Goal: Task Accomplishment & Management: Manage account settings

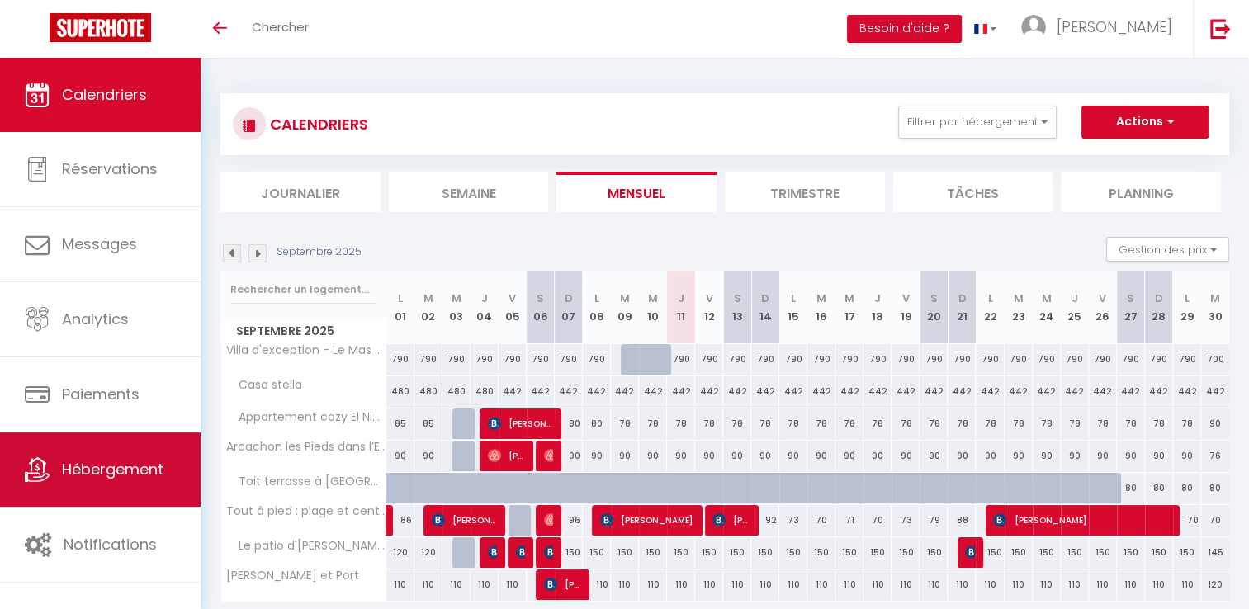
click at [123, 468] on span "Hébergement" at bounding box center [113, 469] width 102 height 21
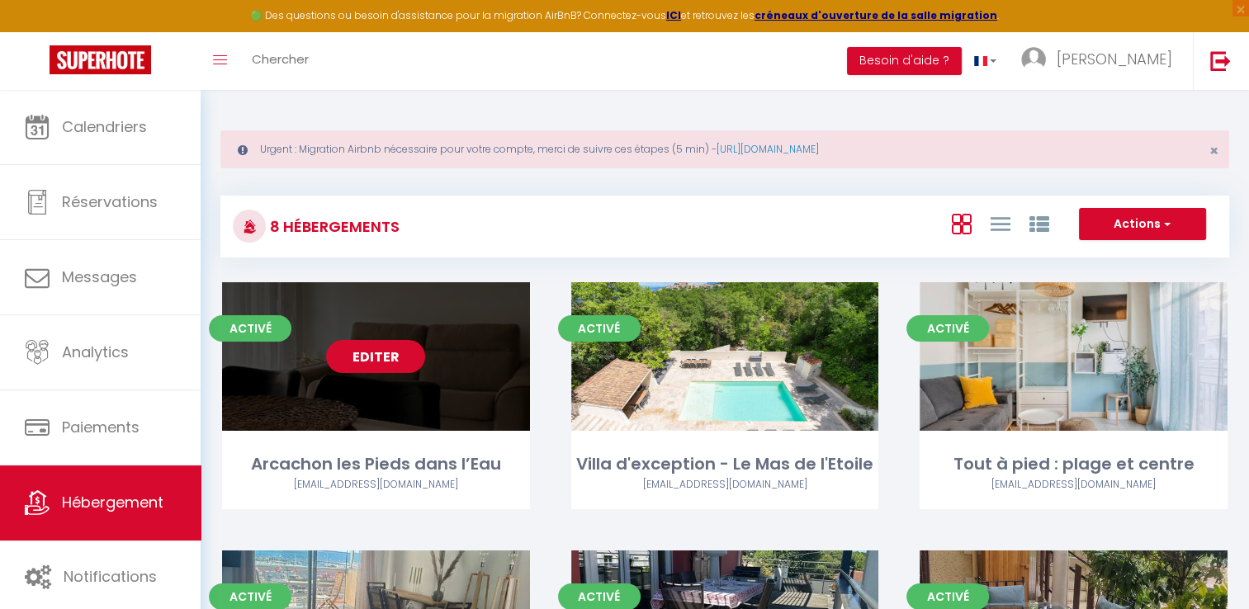
click at [396, 354] on link "Editer" at bounding box center [375, 356] width 99 height 33
select select "3"
select select "2"
select select "1"
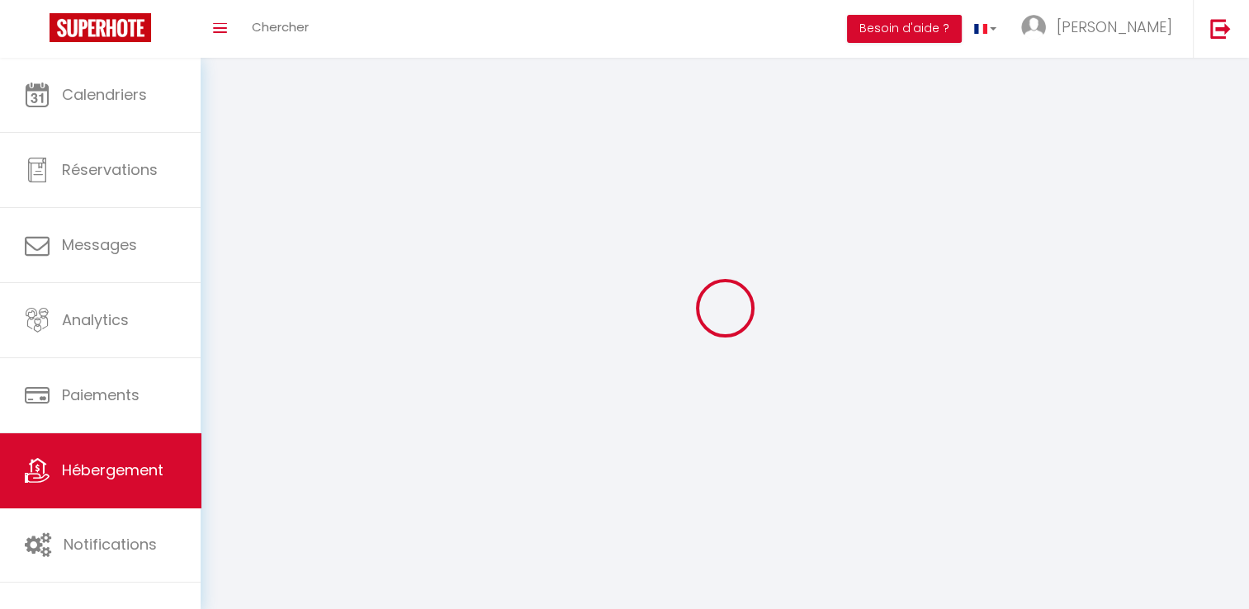
select select
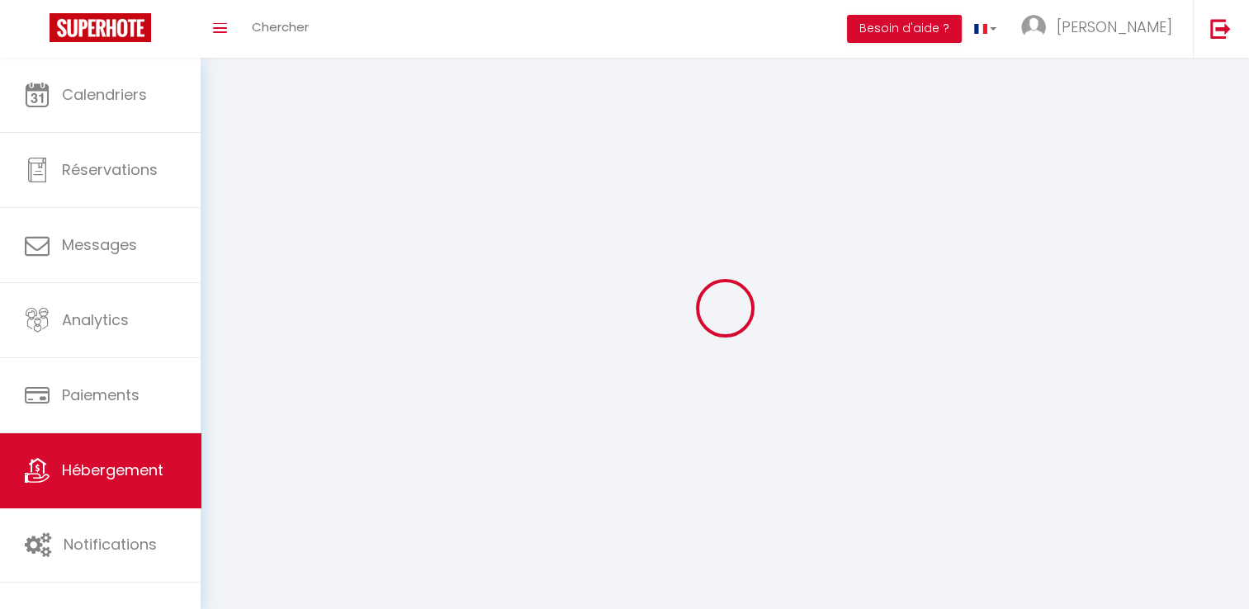
checkbox input "false"
select select
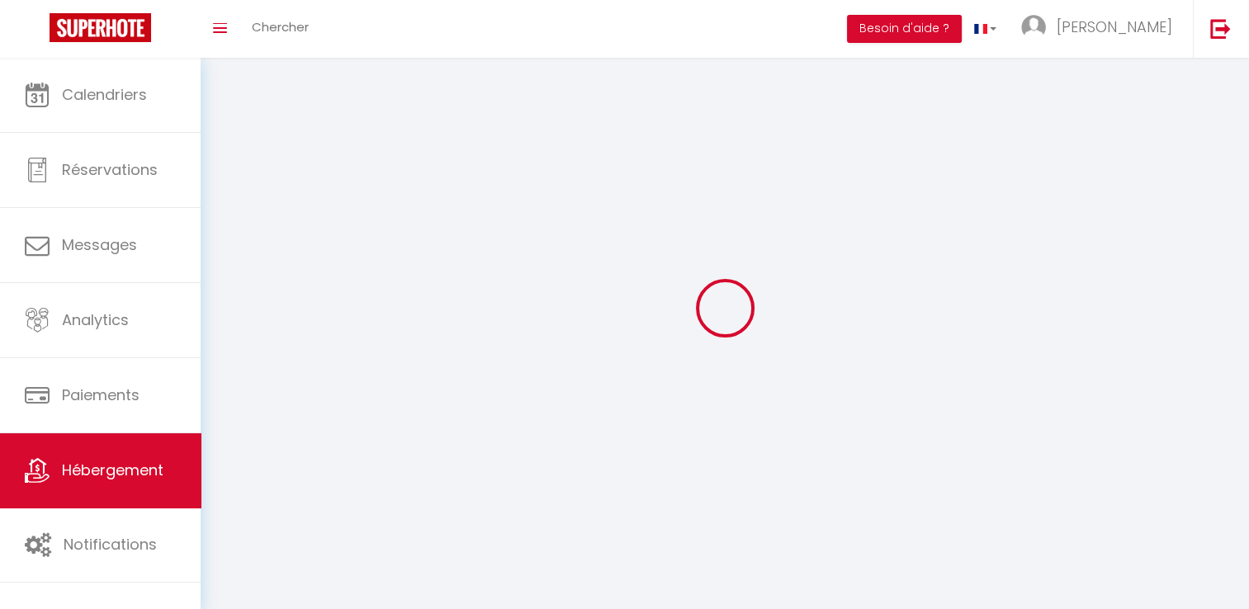
select select
select select "1"
select select
select select "28"
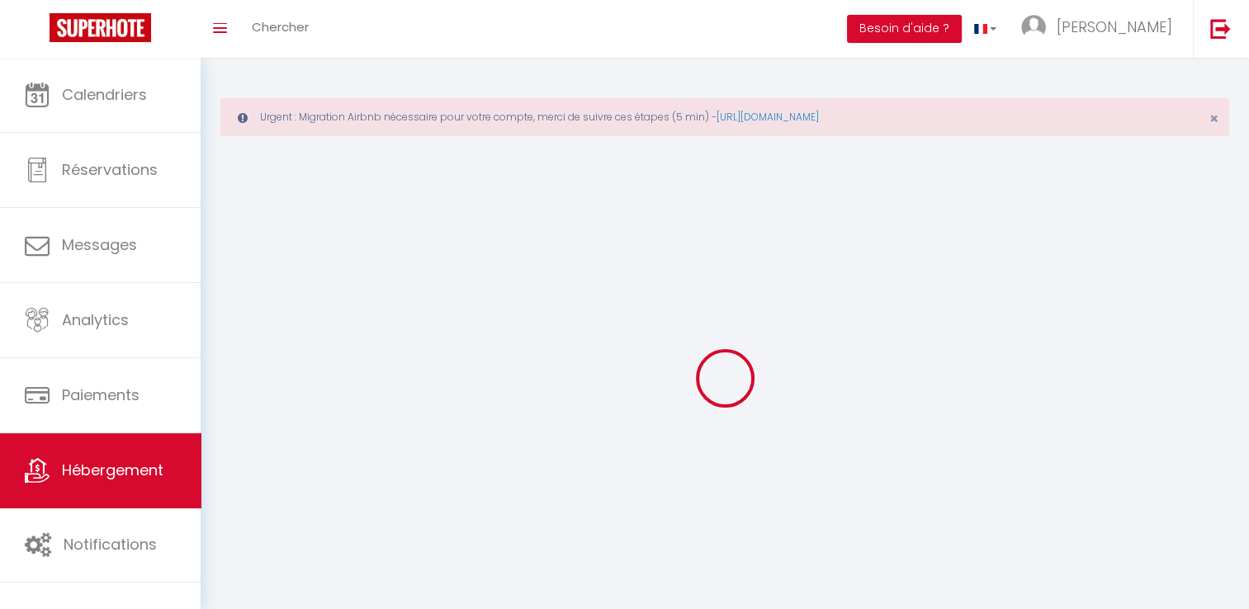
select select
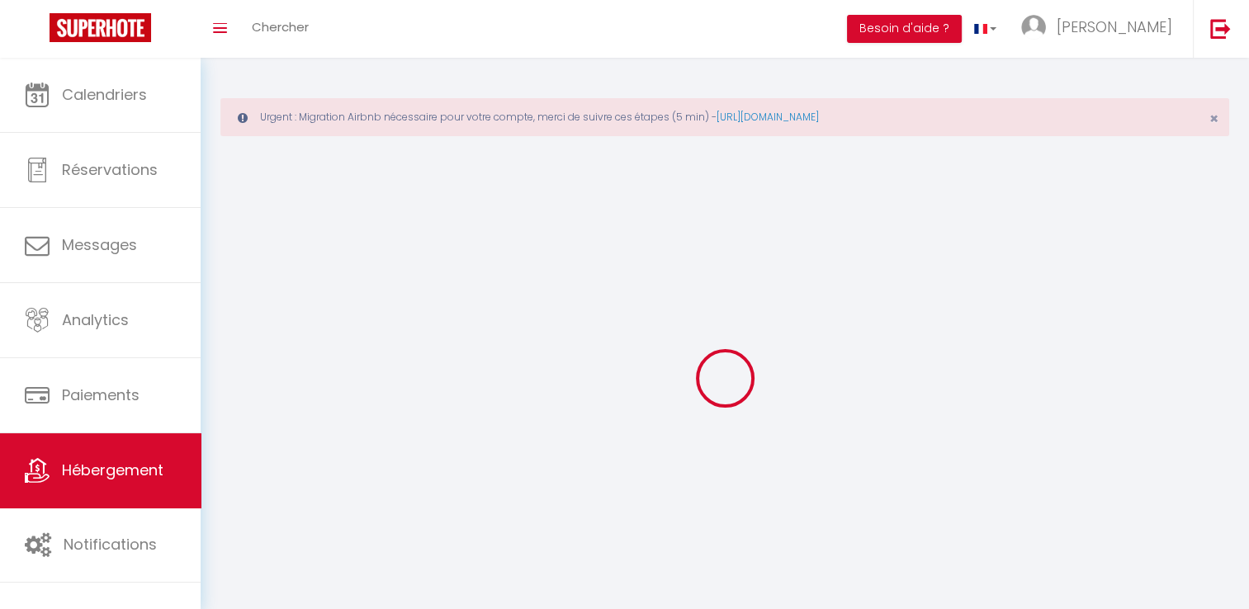
select select
checkbox input "false"
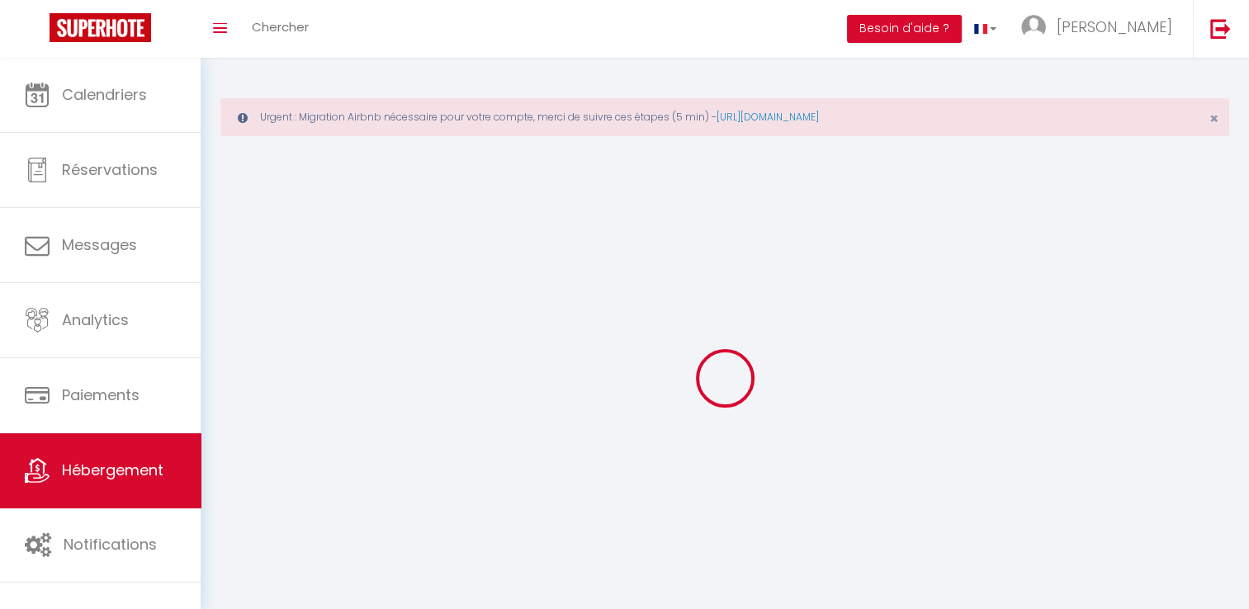
select select
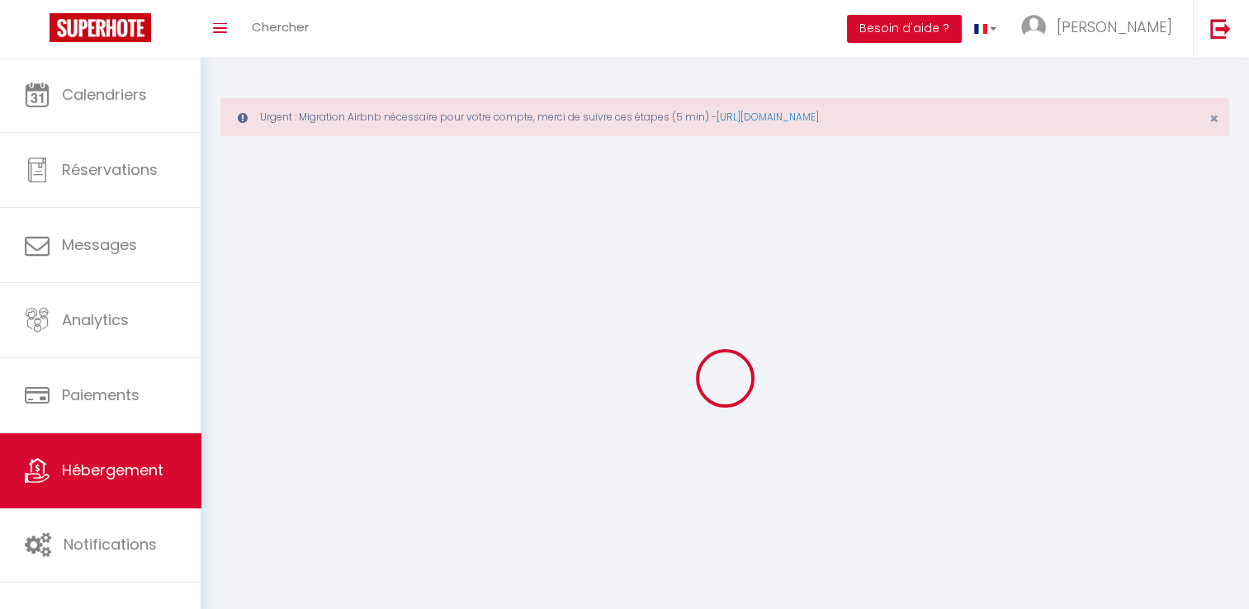
select select
checkbox input "false"
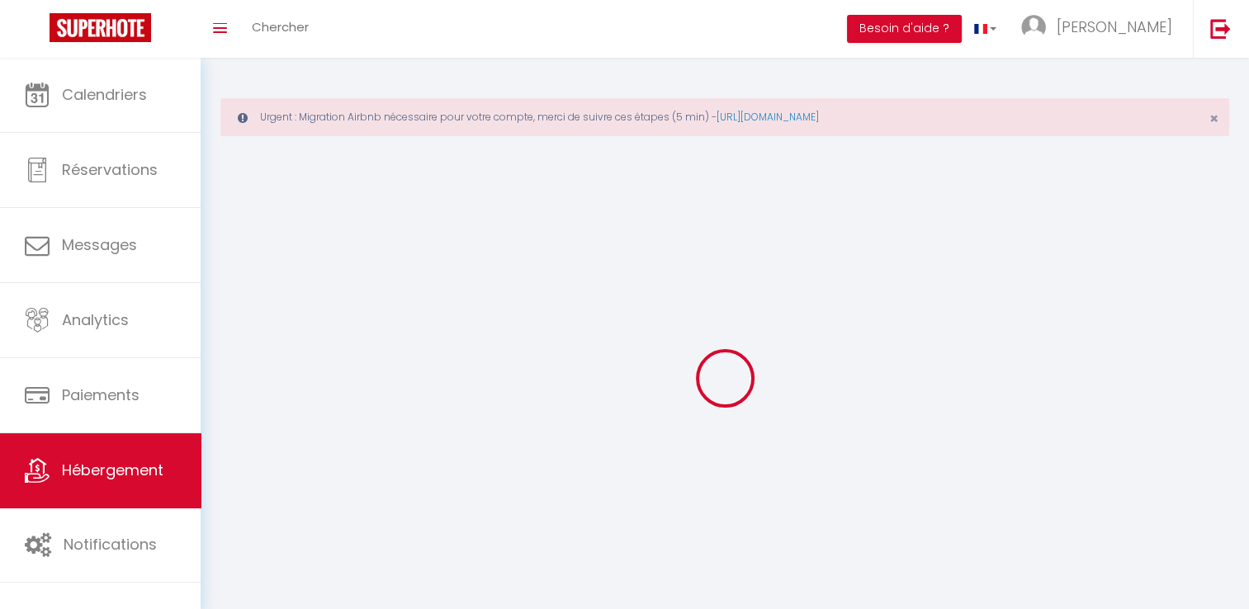
checkbox input "false"
select select
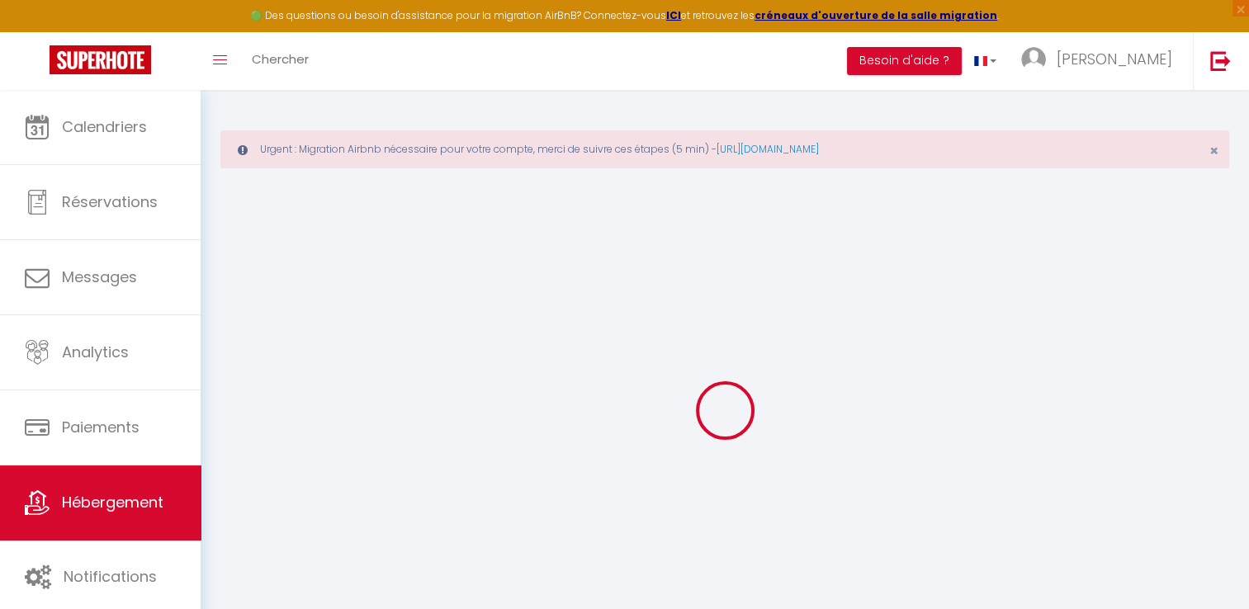
select select
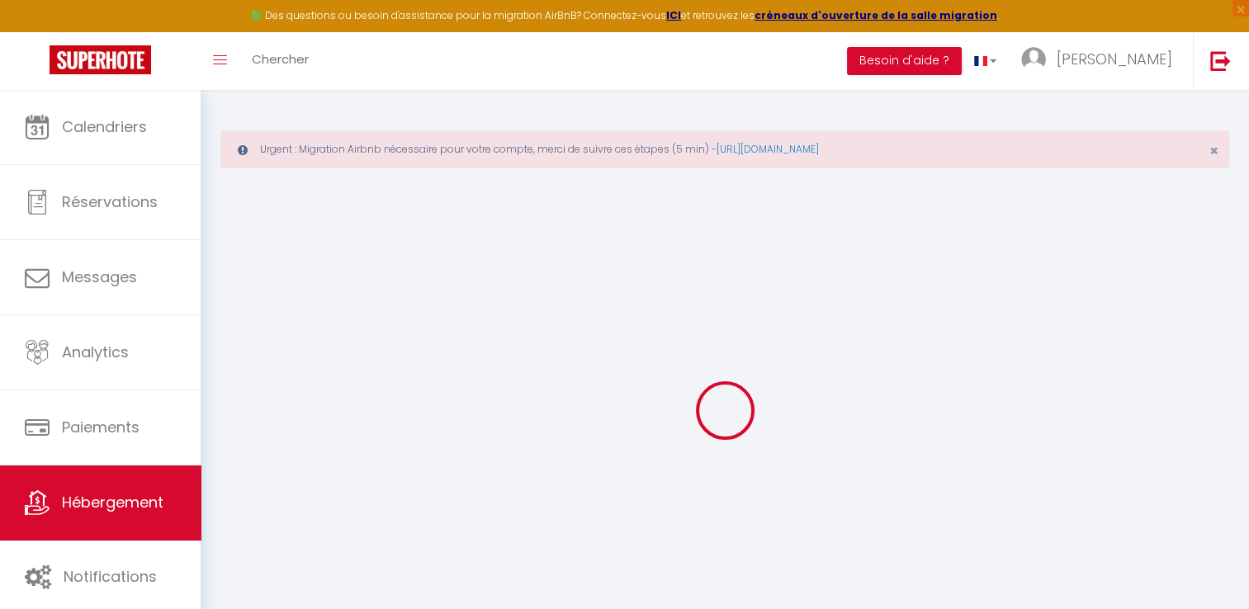
select select
checkbox input "false"
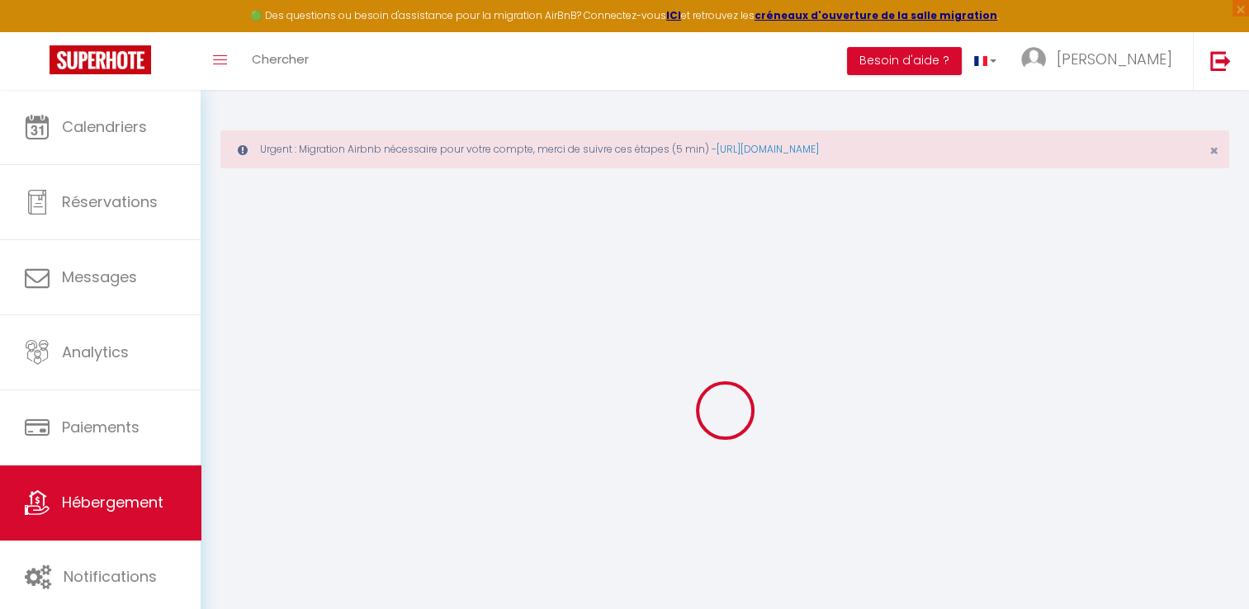
select select
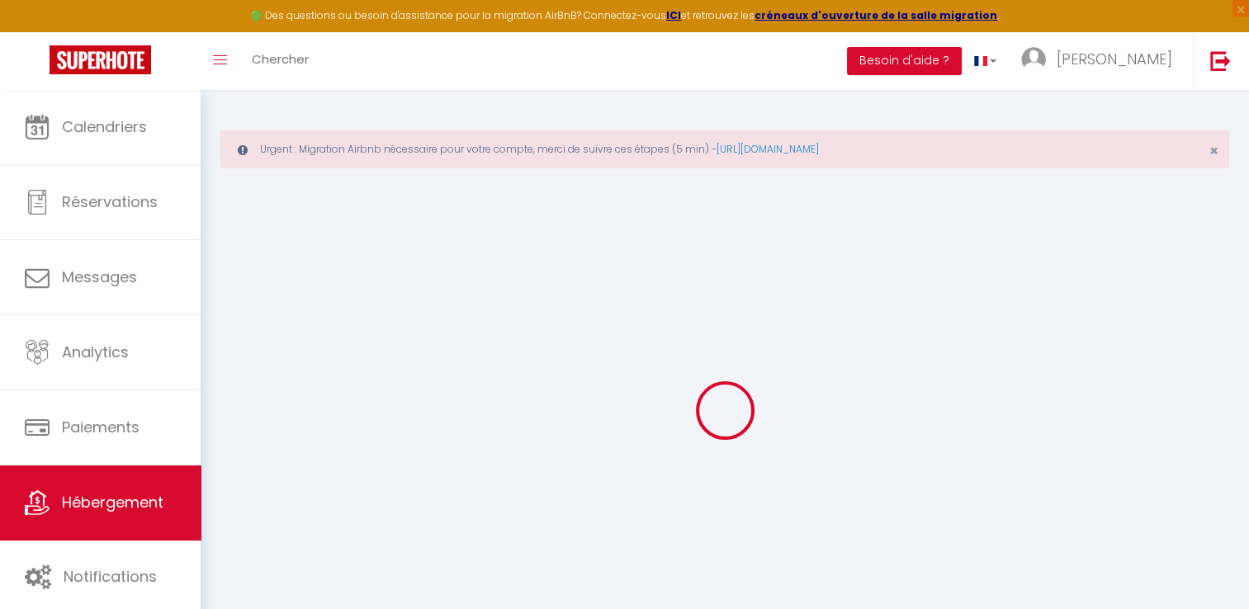
select select
checkbox input "false"
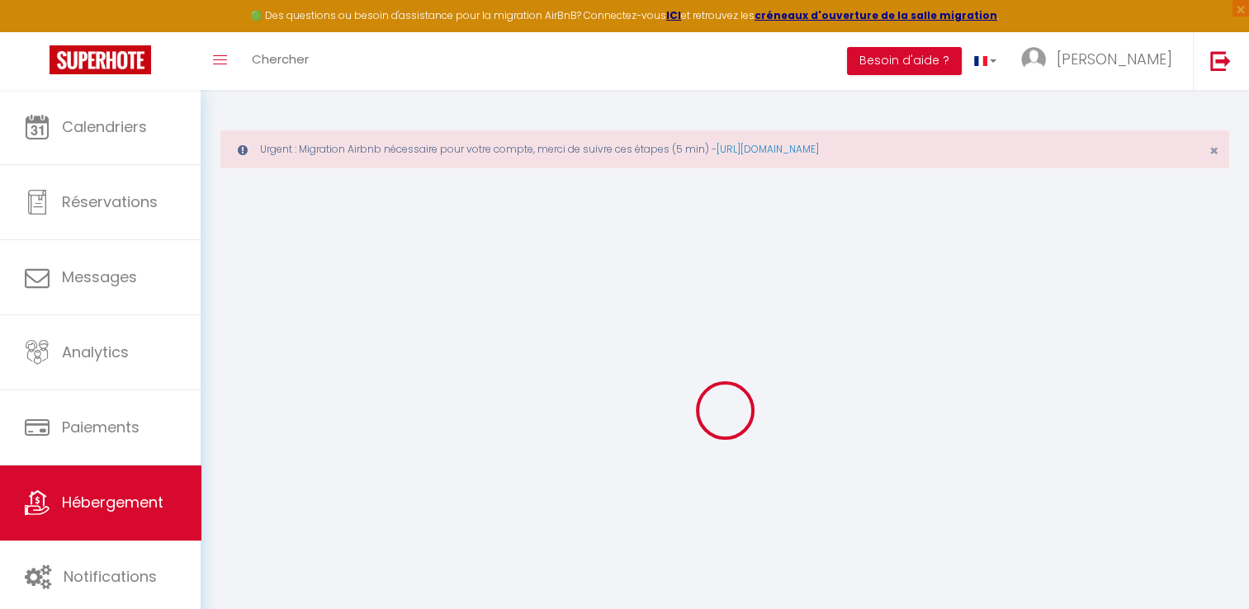
checkbox input "false"
select select
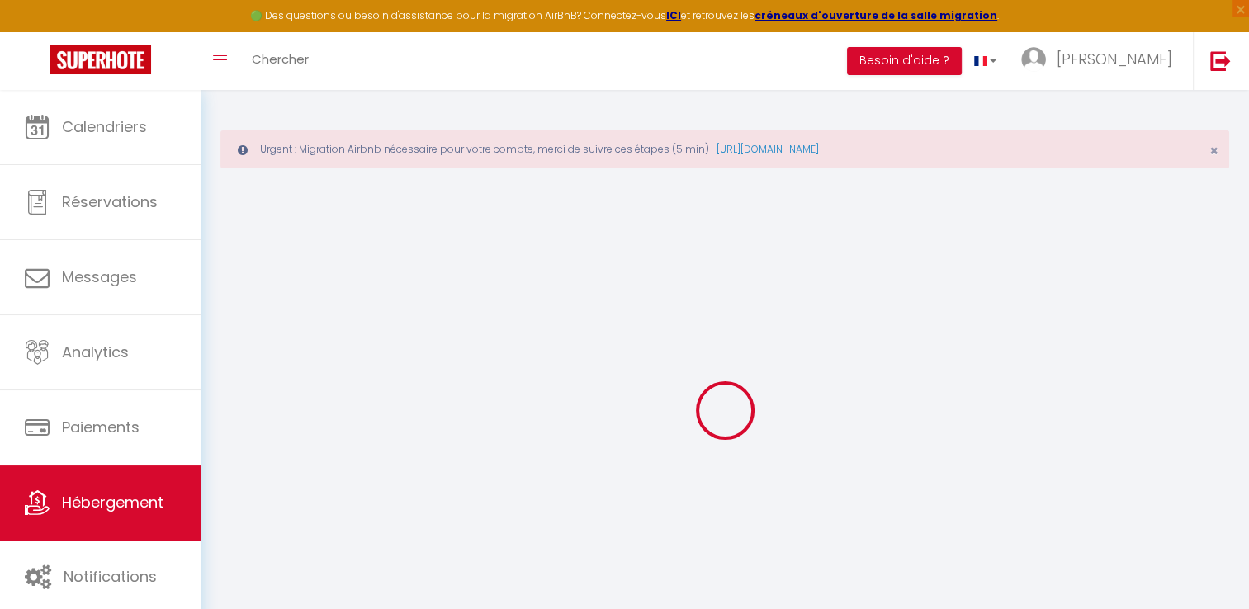
select select
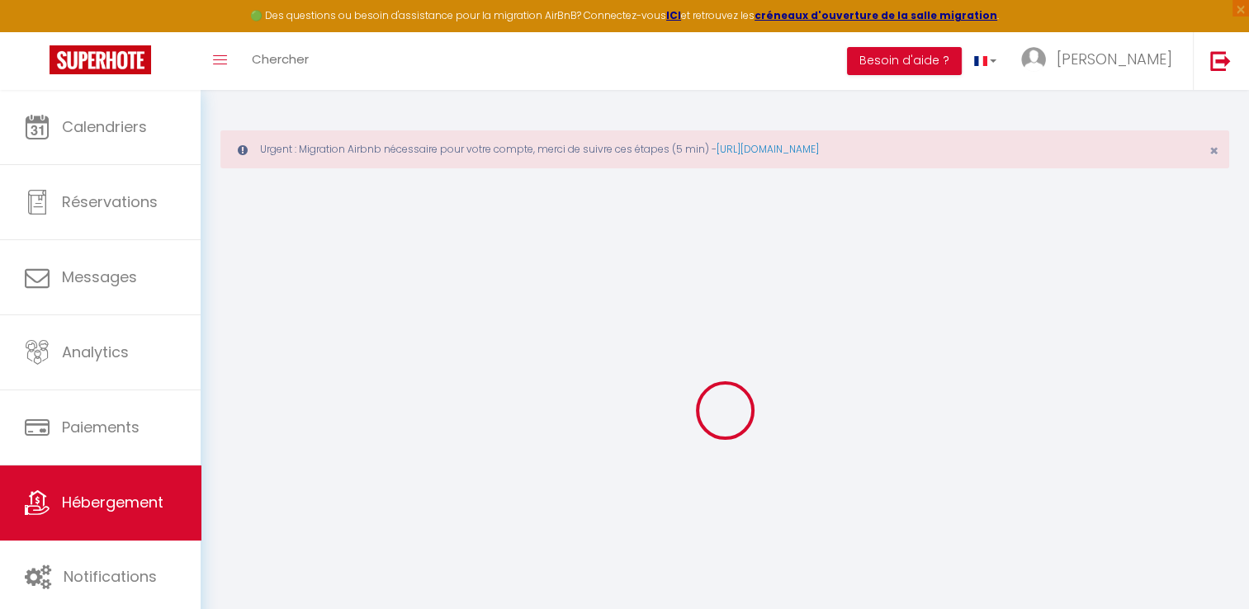
checkbox input "false"
select select
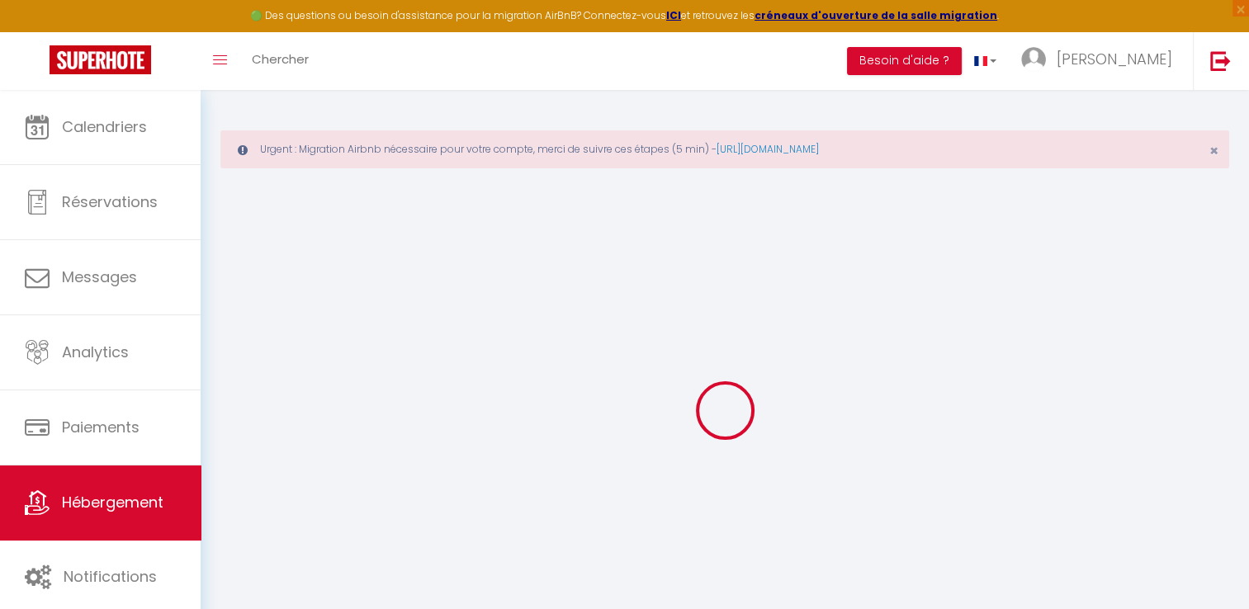
select select
type input "Arcachon les Pieds dans l’Eau"
type input "[PERSON_NAME]"
type input "70"
type input "50"
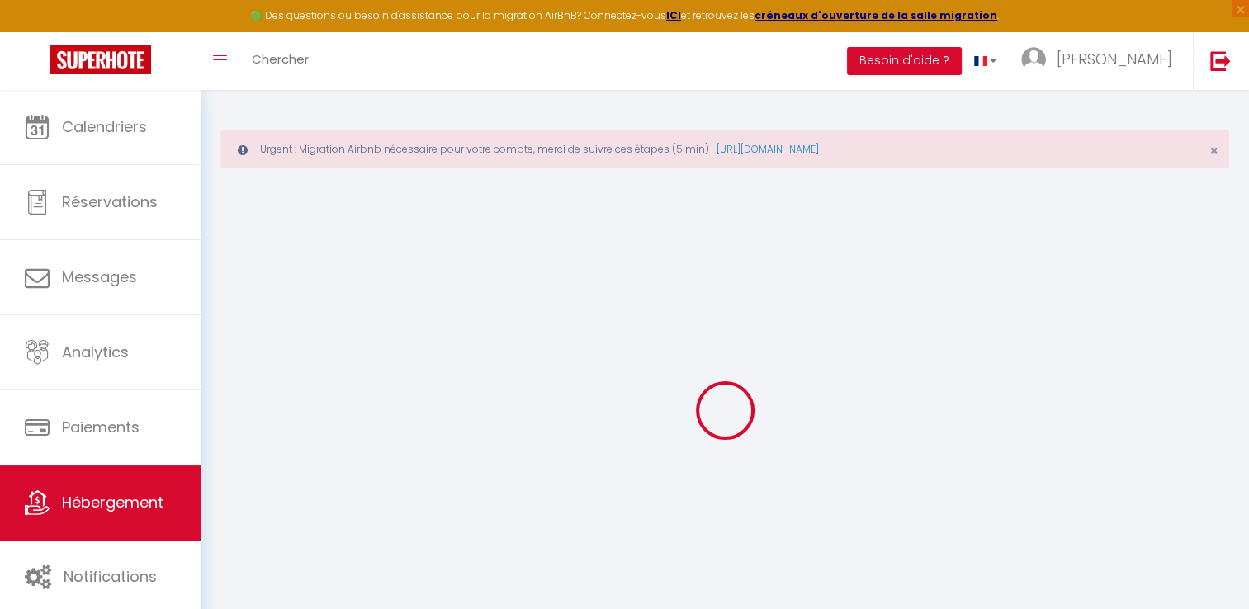
select select
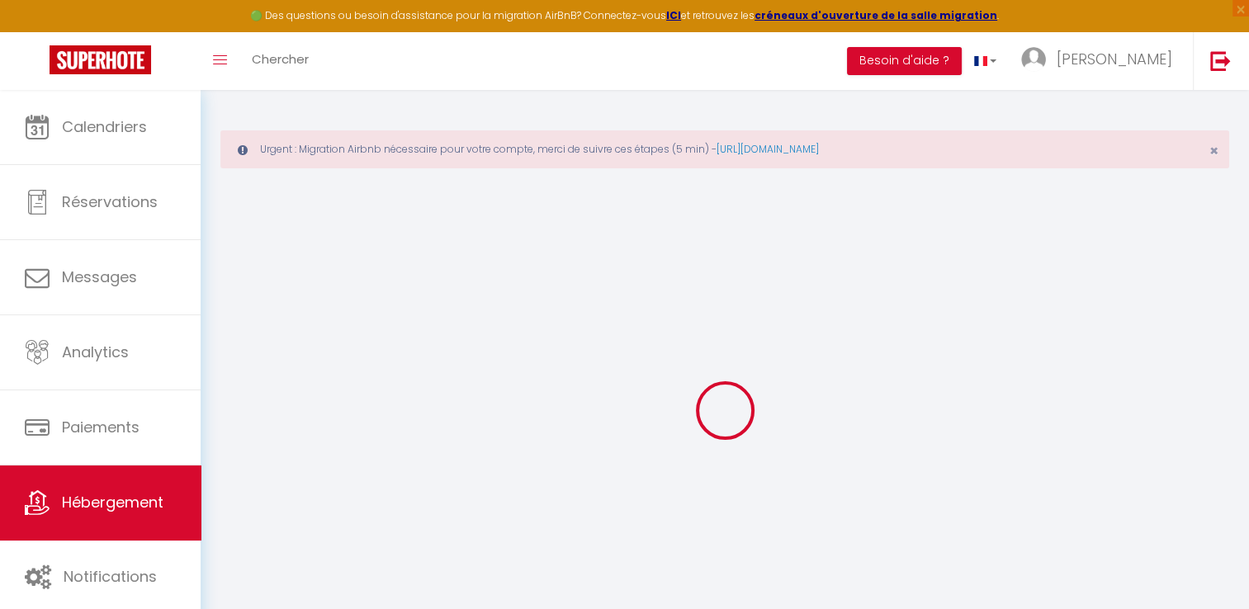
type input "33120"
type input "Arcachon"
type input "[EMAIL_ADDRESS][DOMAIN_NAME]"
select select
checkbox input "false"
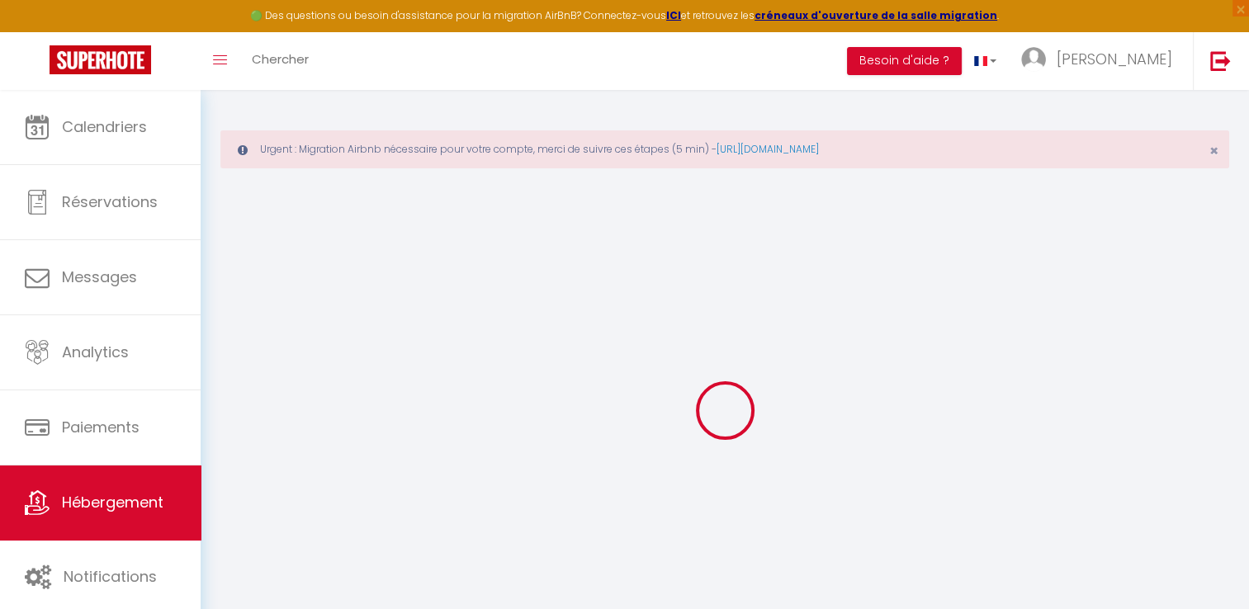
checkbox input "false"
type input "0"
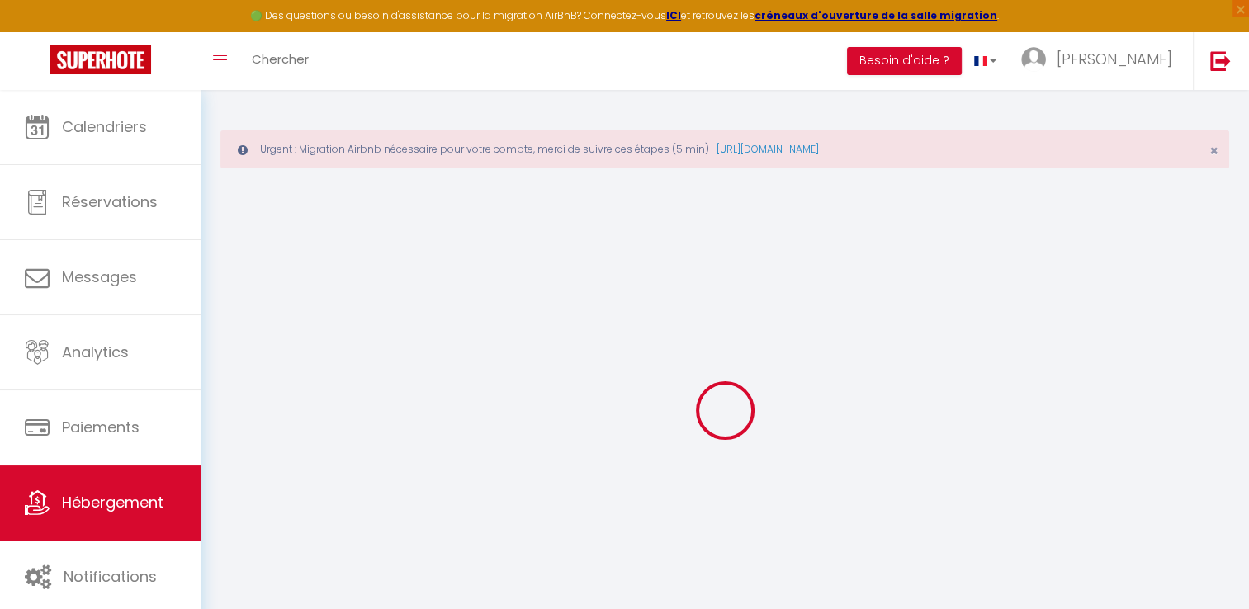
type input "0"
select select
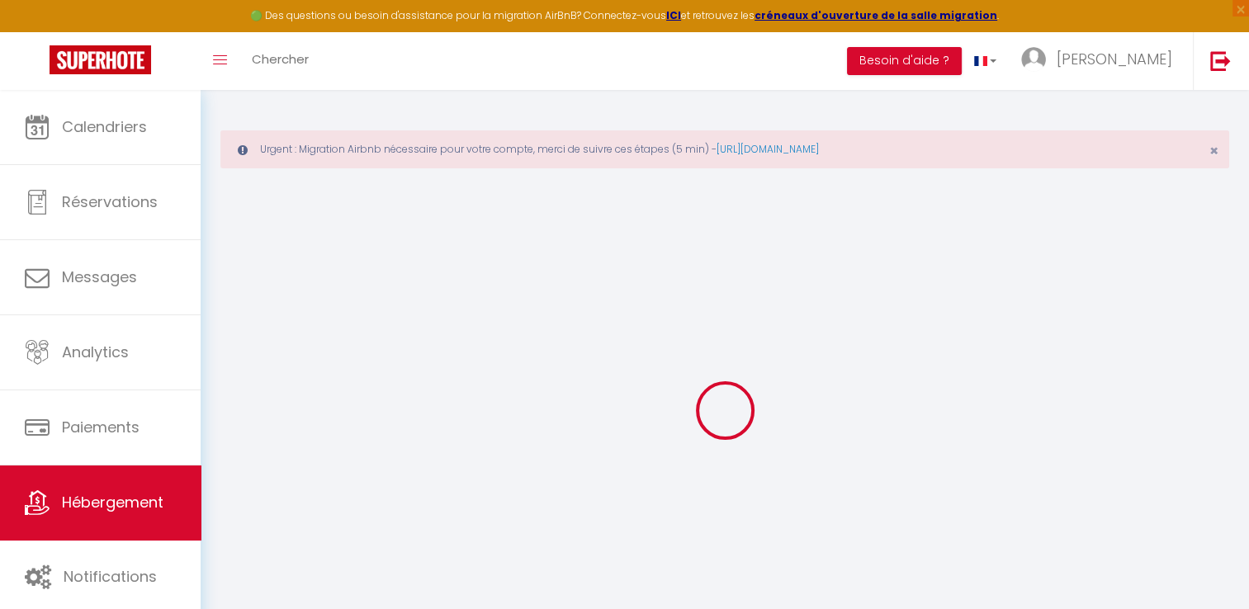
select select
checkbox input "false"
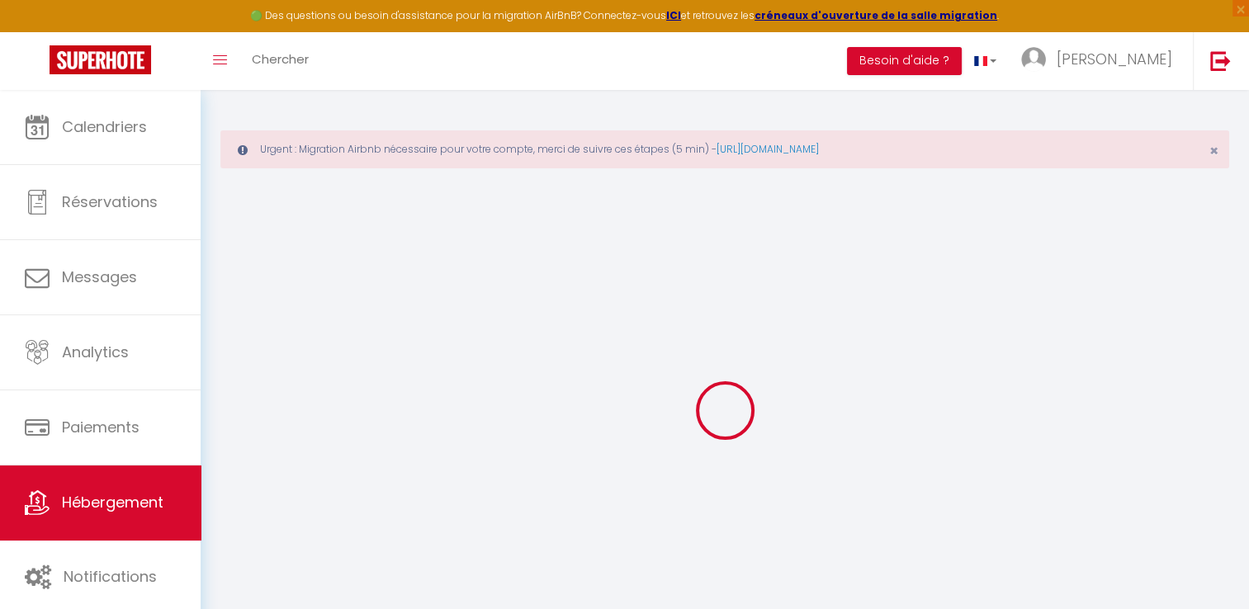
checkbox input "false"
select select
checkbox input "false"
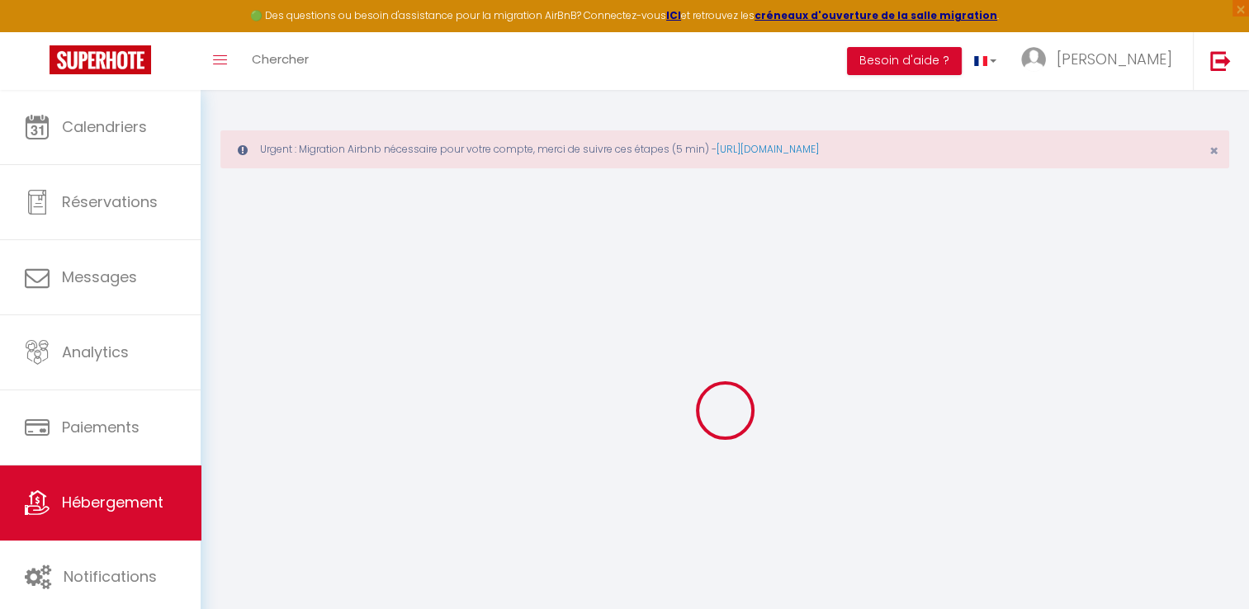
checkbox input "false"
select select "14:00"
select select
select select "11:00"
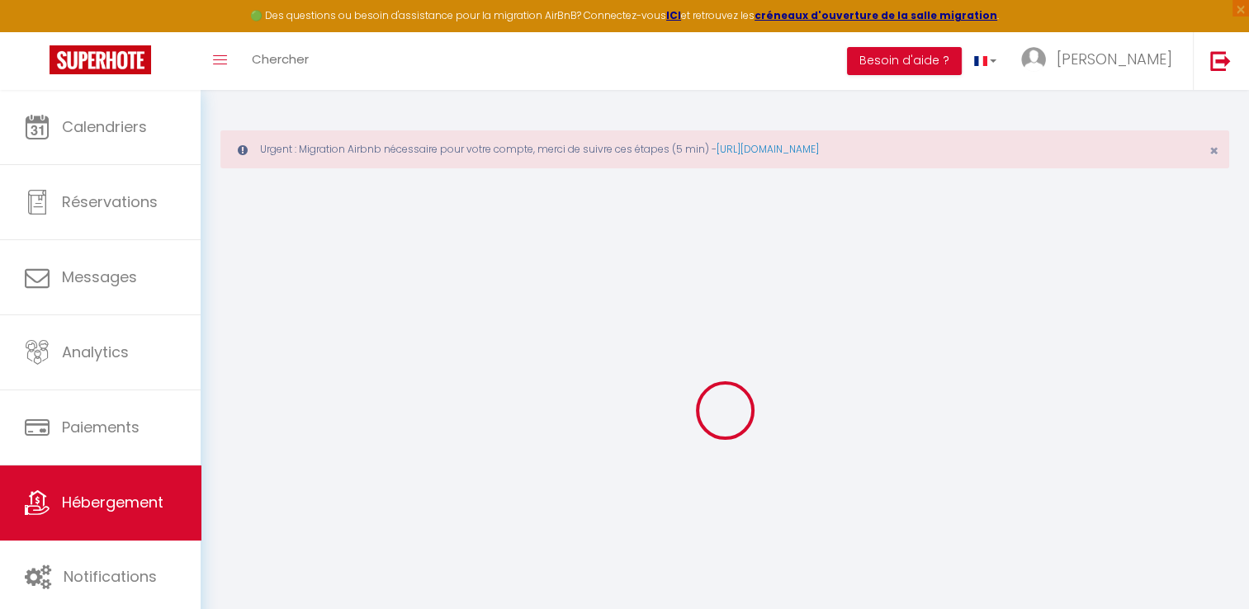
select select "30"
select select "120"
select select
checkbox input "false"
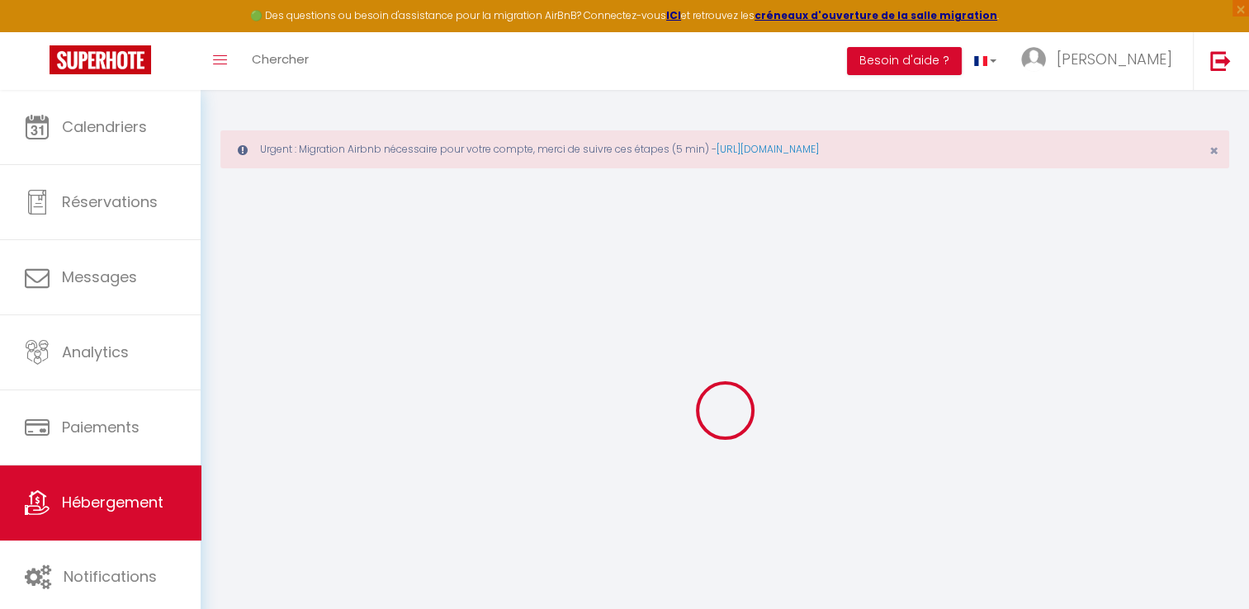
checkbox input "false"
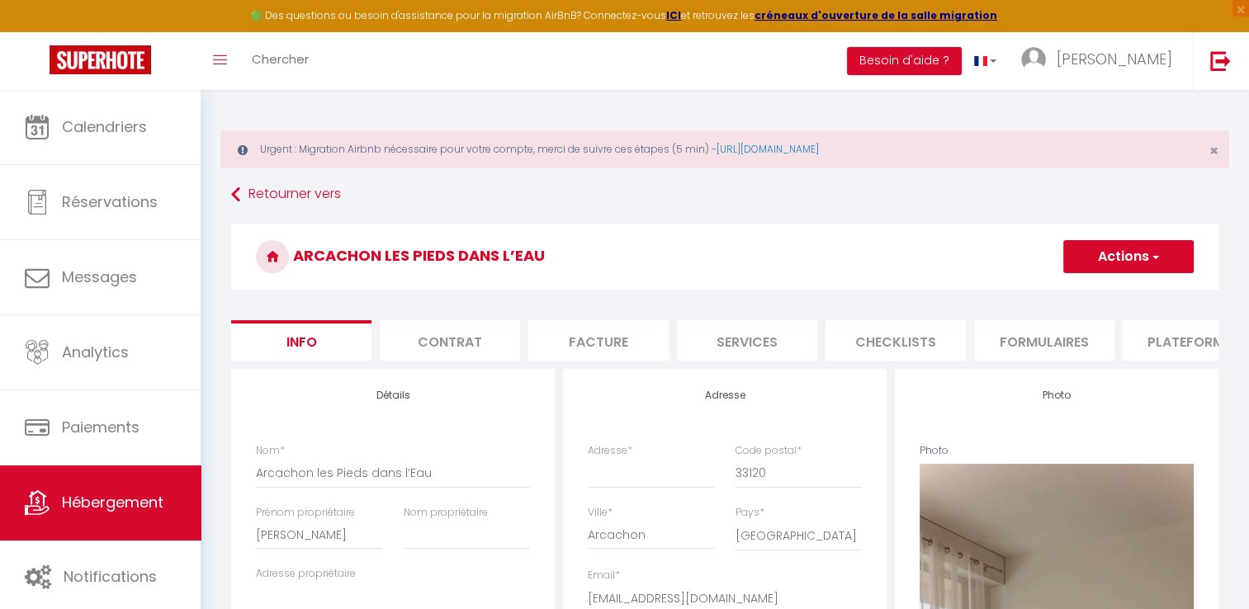
select select
checkbox input "false"
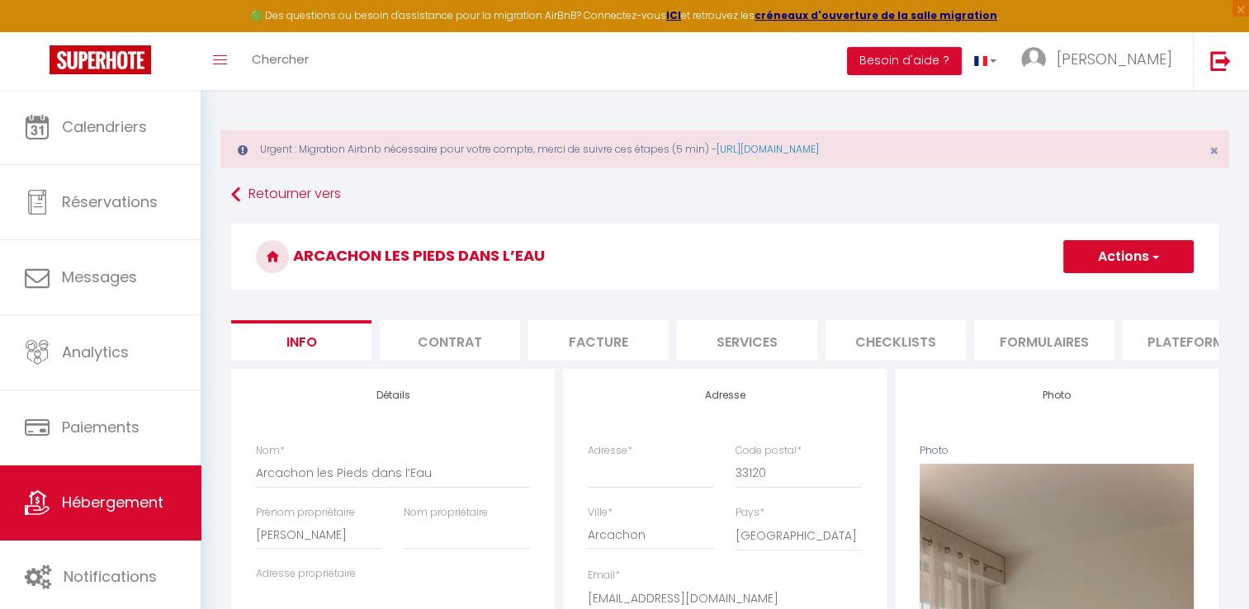
checkbox input "false"
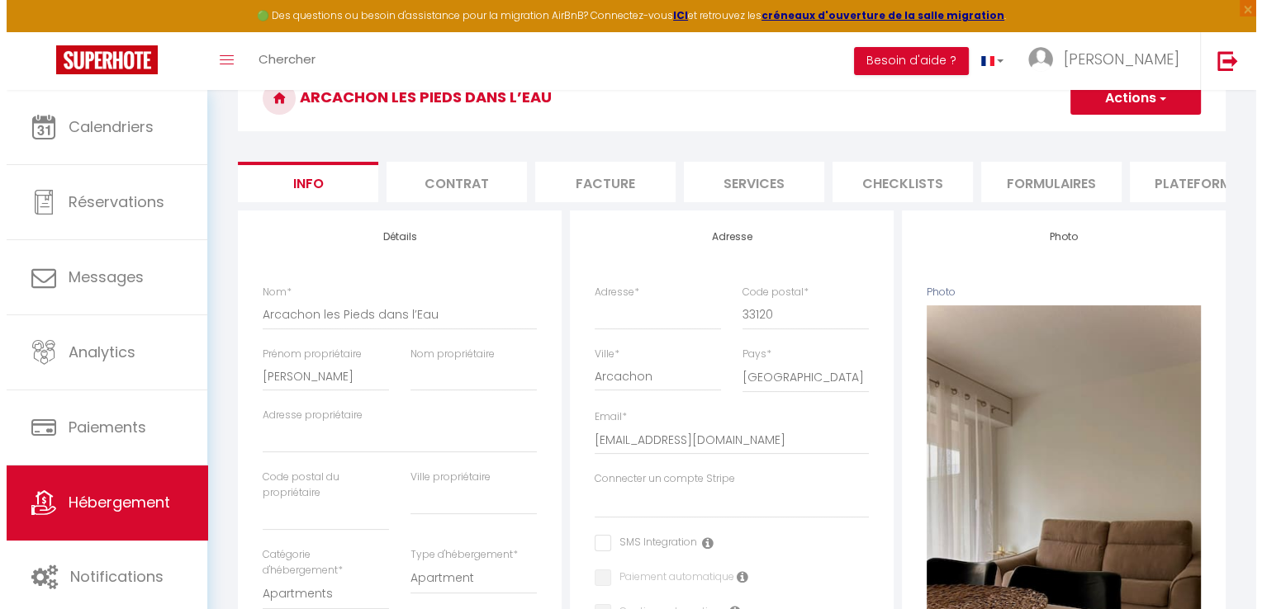
scroll to position [83, 0]
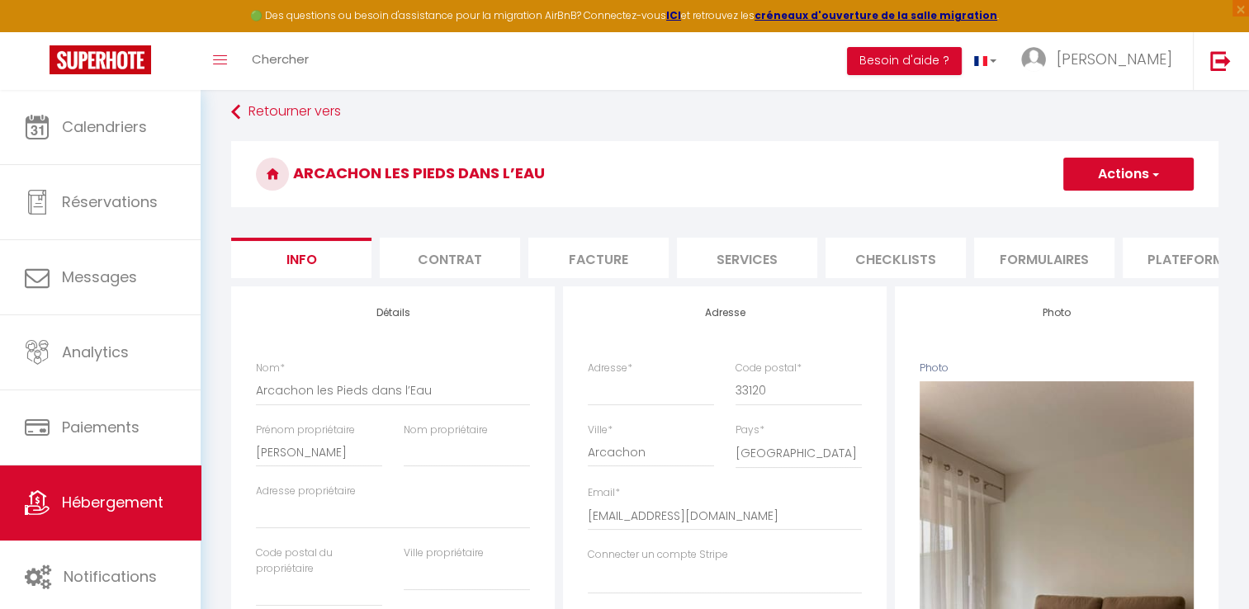
click at [1134, 179] on button "Actions" at bounding box center [1128, 174] width 130 height 33
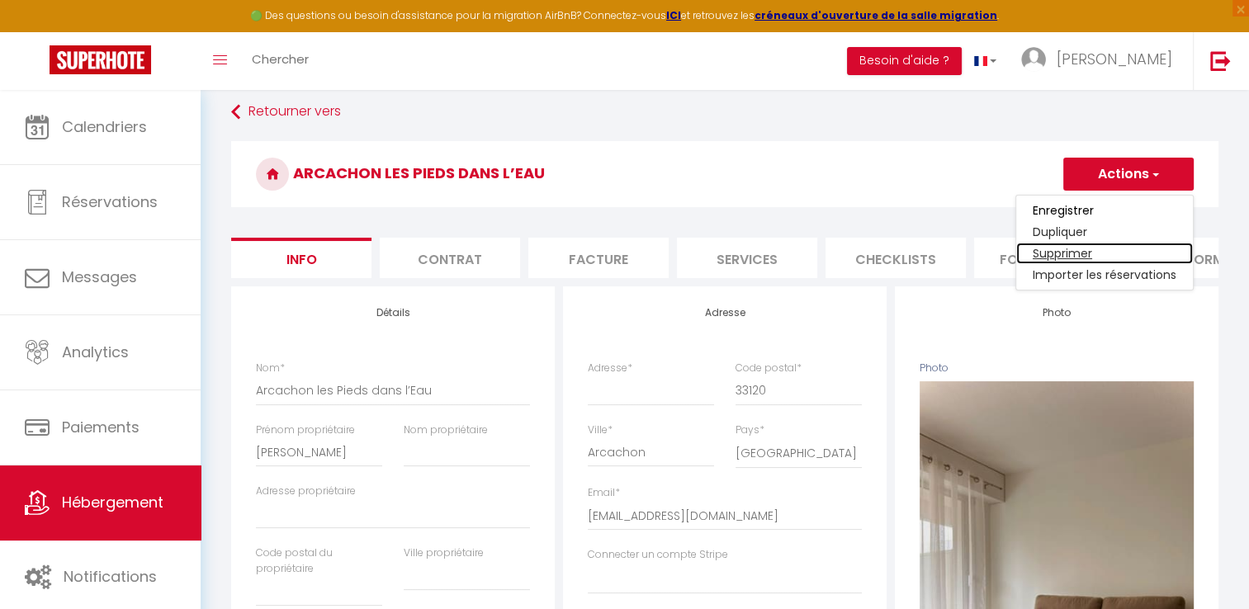
click at [1083, 249] on link "Supprimer" at bounding box center [1104, 253] width 177 height 21
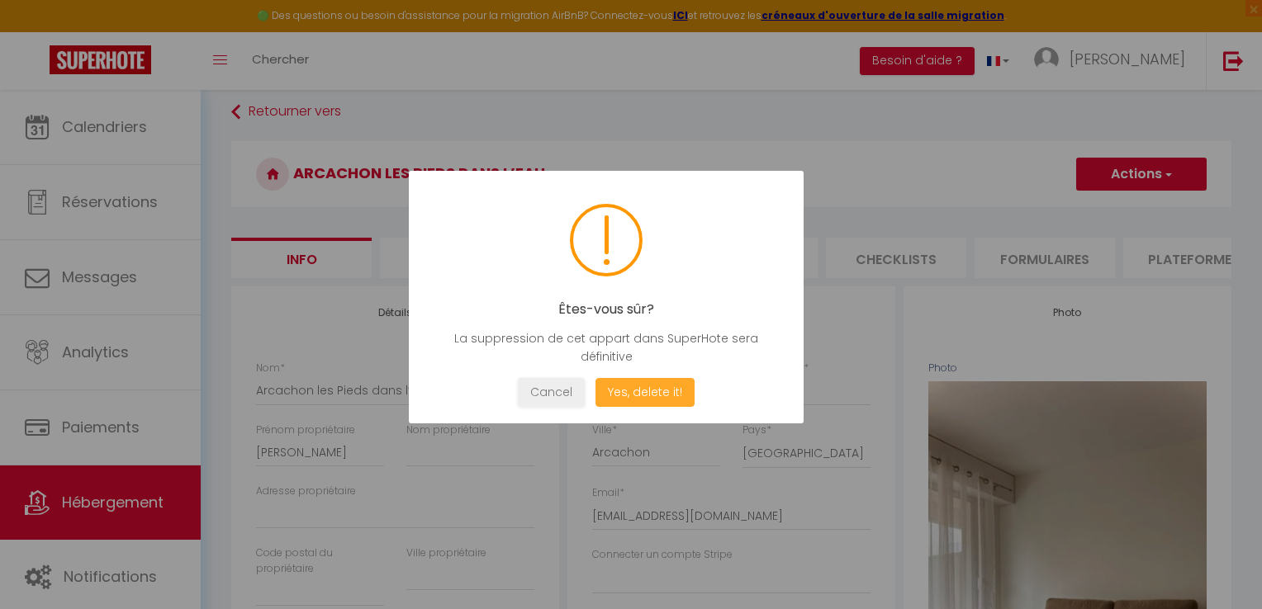
click at [624, 395] on button "Yes, delete it!" at bounding box center [644, 392] width 99 height 29
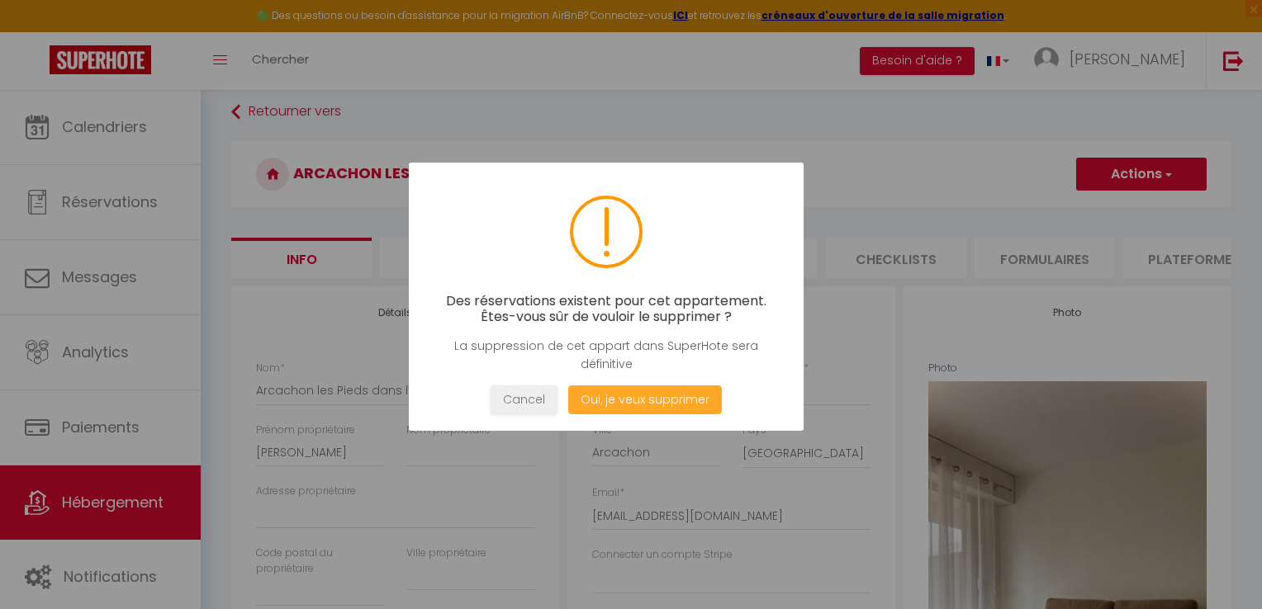
click at [624, 395] on button "Oui, je veux supprimer" at bounding box center [645, 400] width 154 height 29
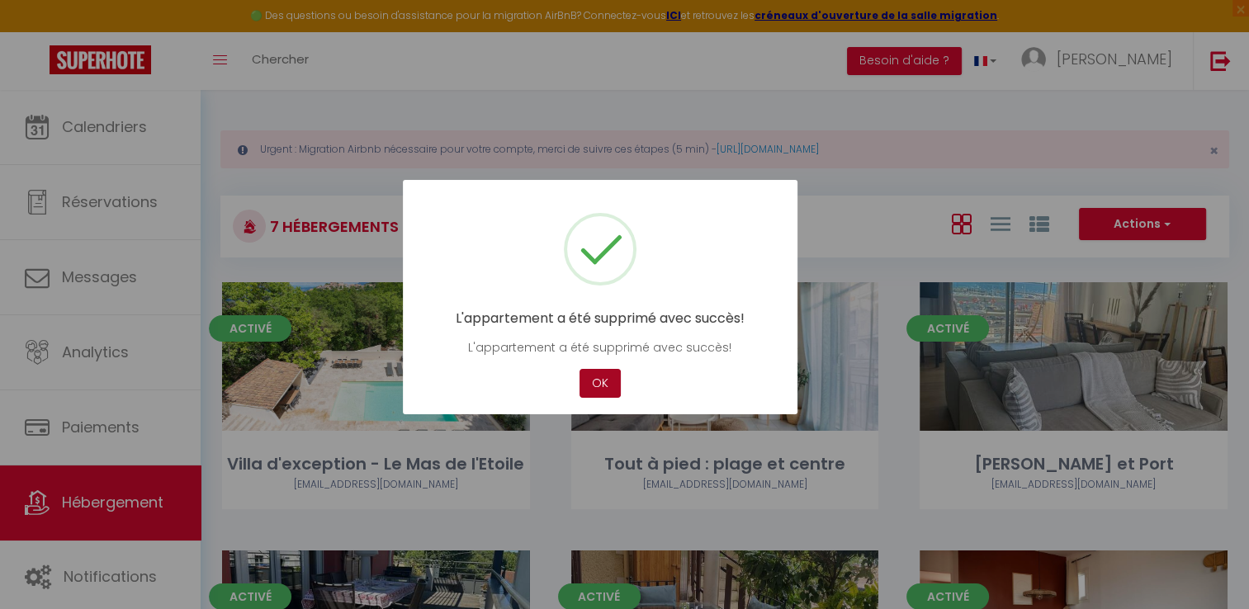
click at [600, 378] on button "OK" at bounding box center [600, 383] width 41 height 29
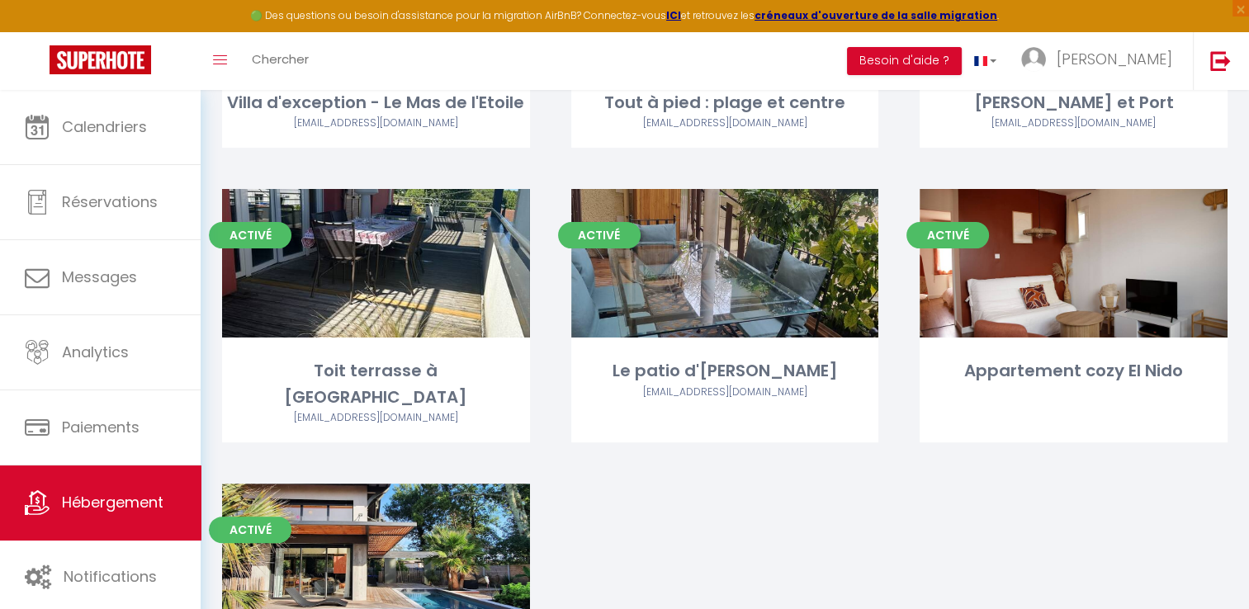
scroll to position [498, 0]
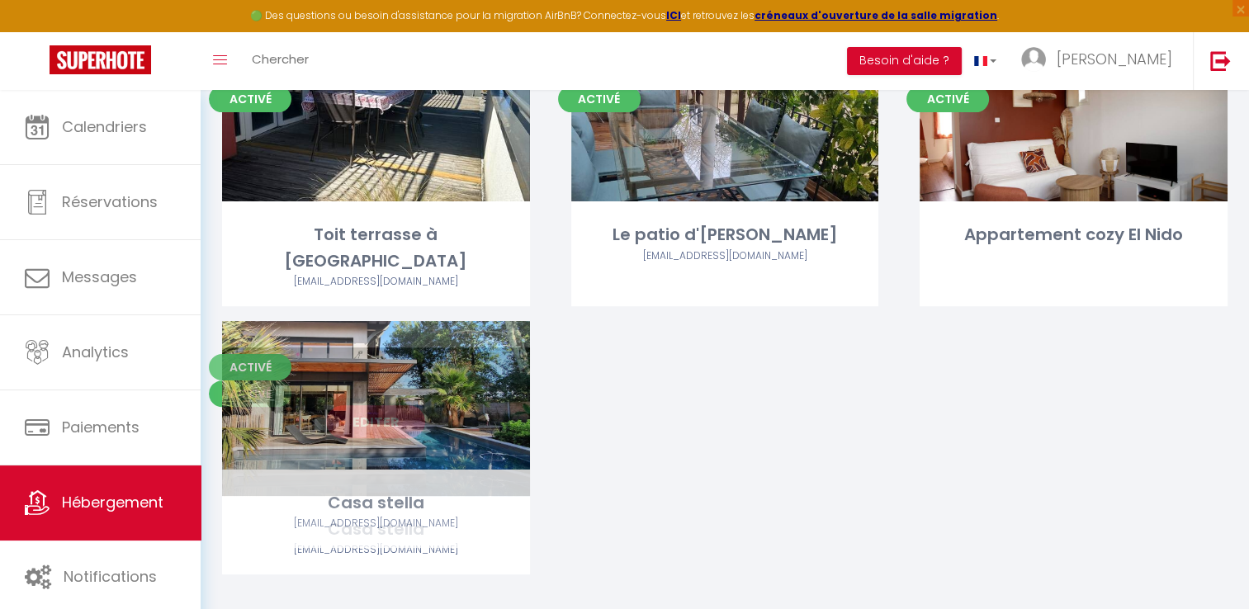
click at [315, 401] on div "Editer" at bounding box center [376, 422] width 308 height 149
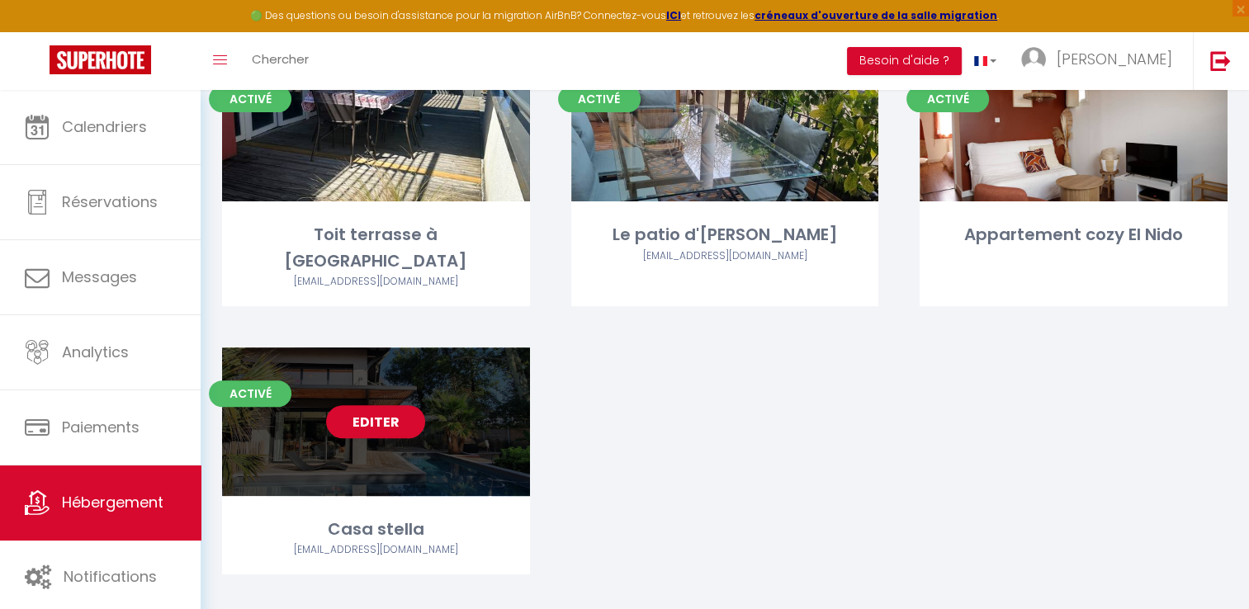
click at [467, 452] on div "Editer" at bounding box center [376, 422] width 308 height 149
select select "3"
select select "2"
select select "1"
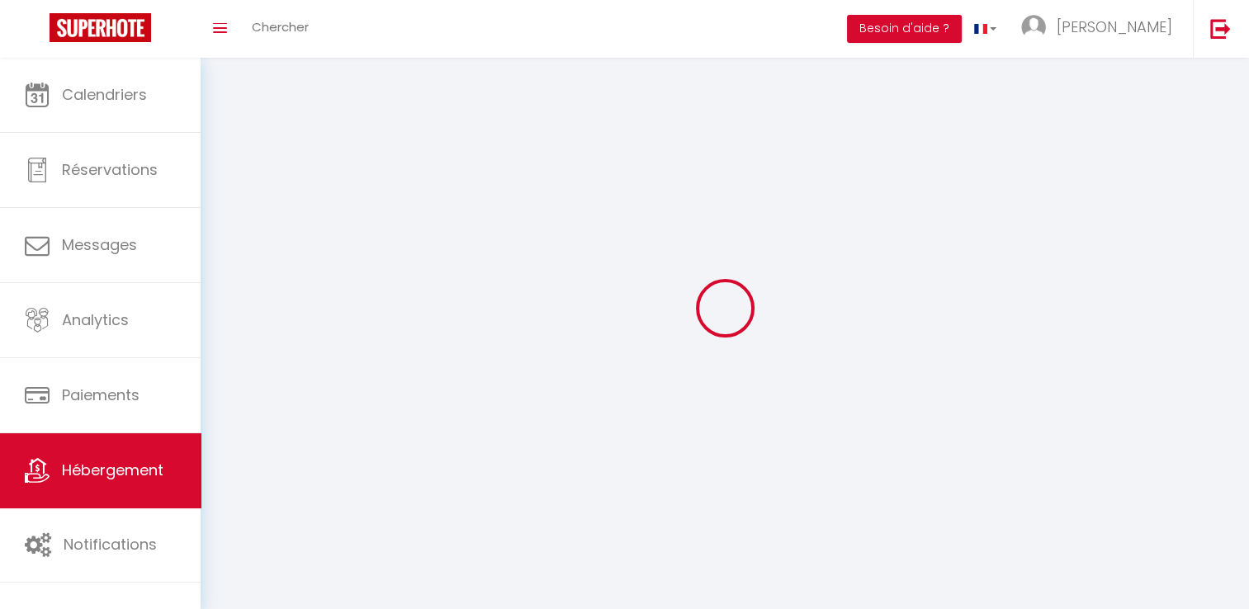
select select
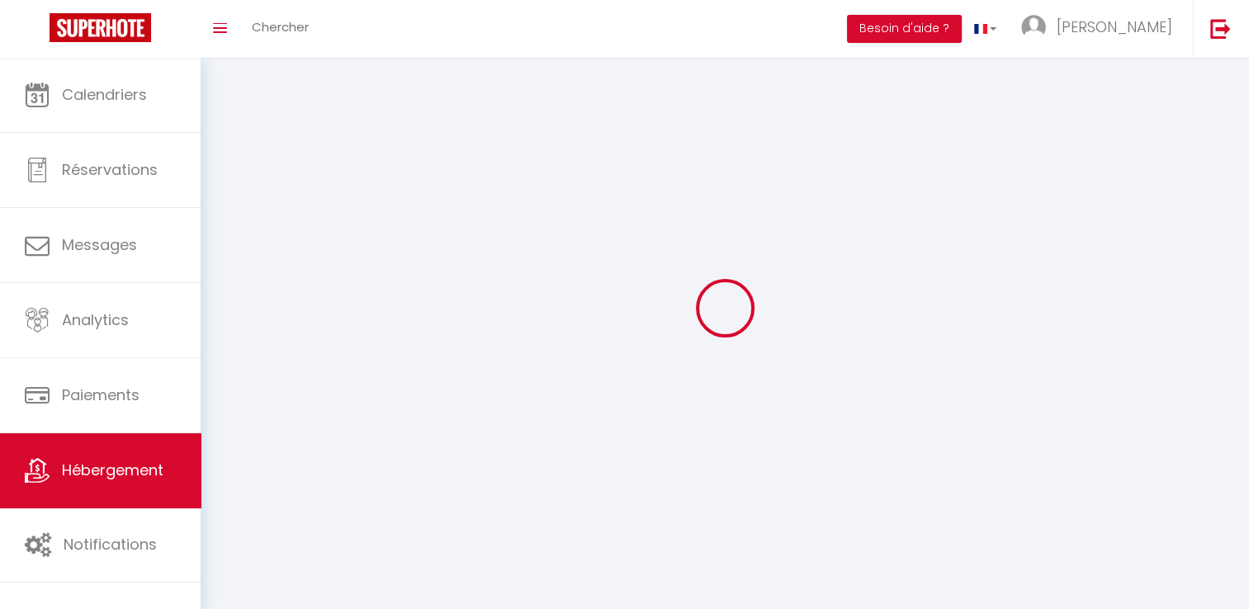
select select
checkbox input "false"
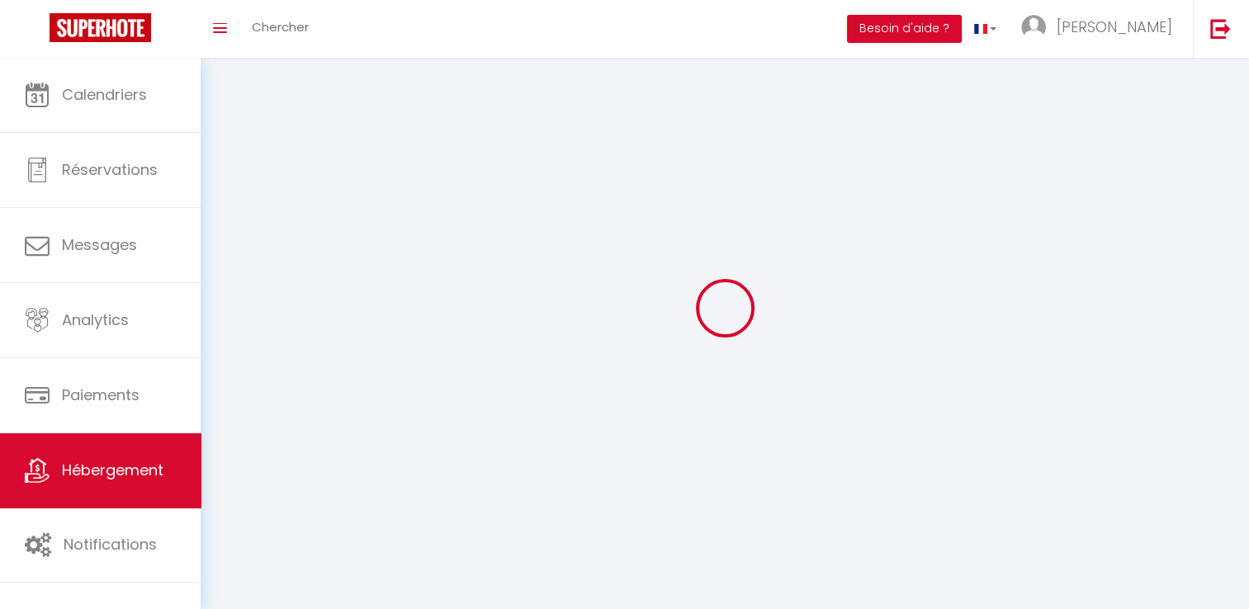
select select
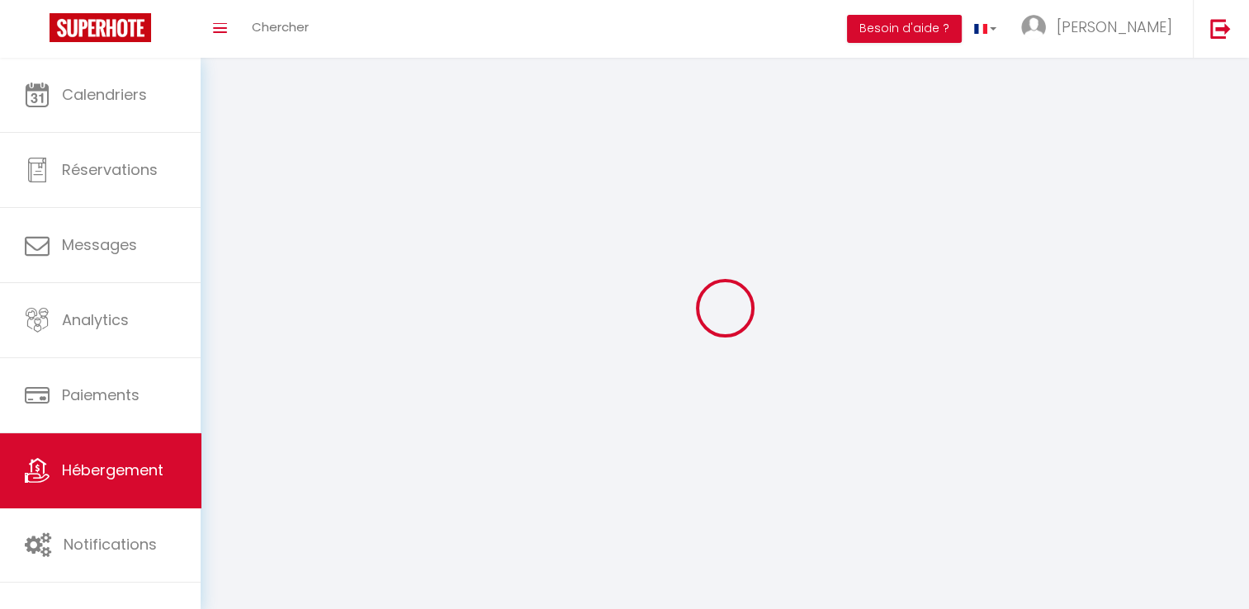
select select
checkbox input "false"
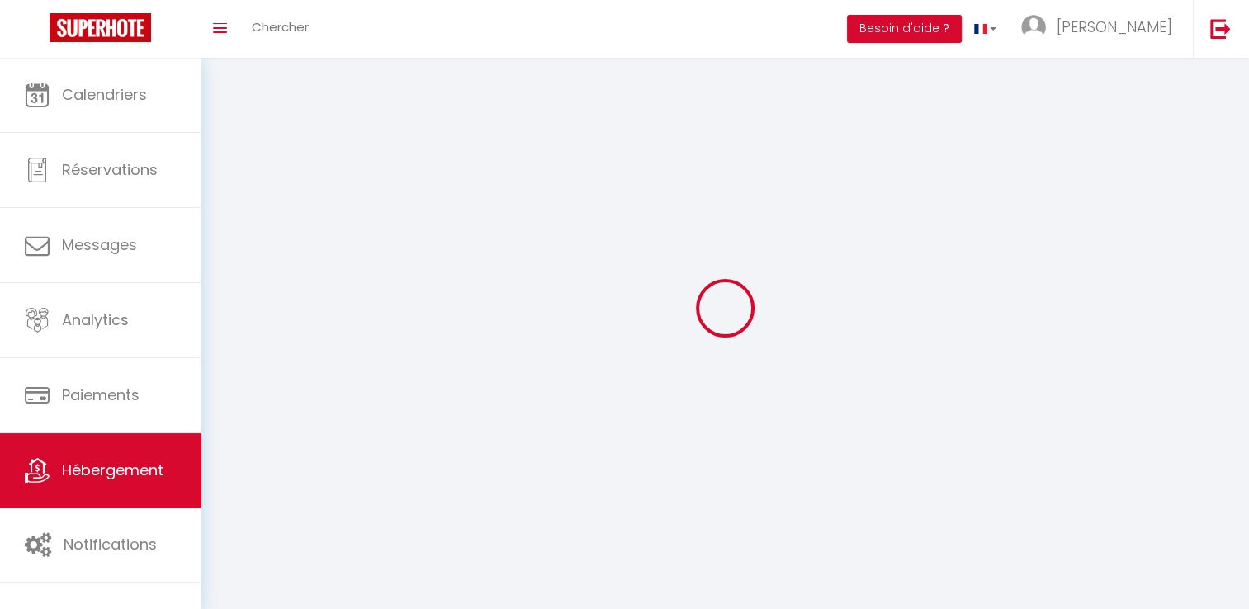
checkbox input "false"
select select
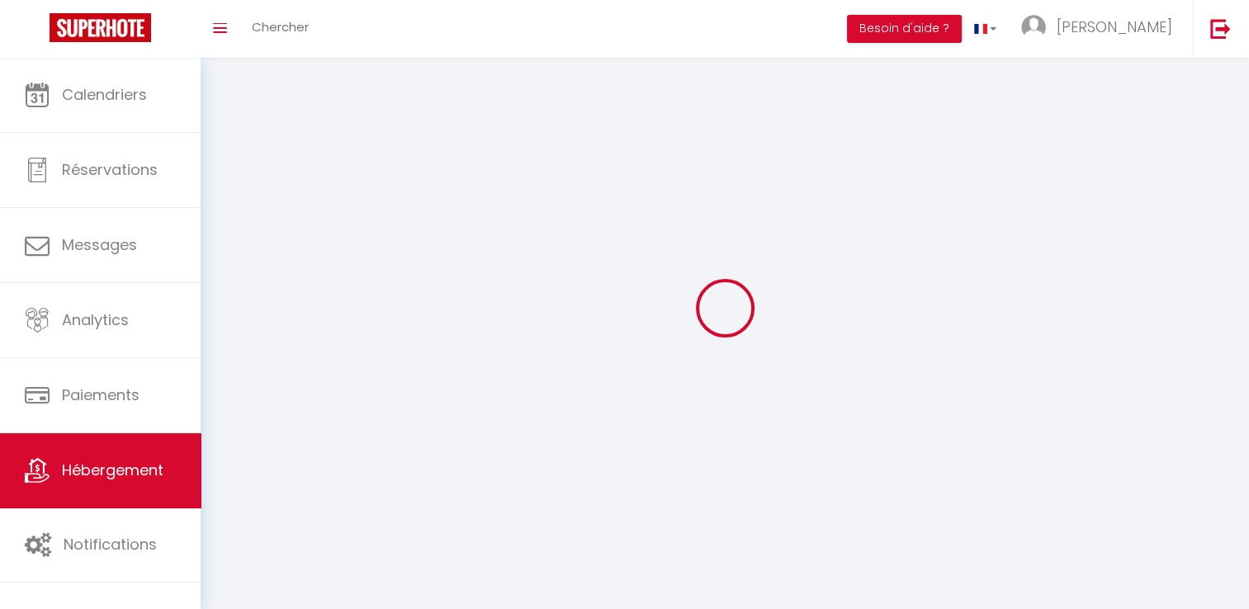
select select "28"
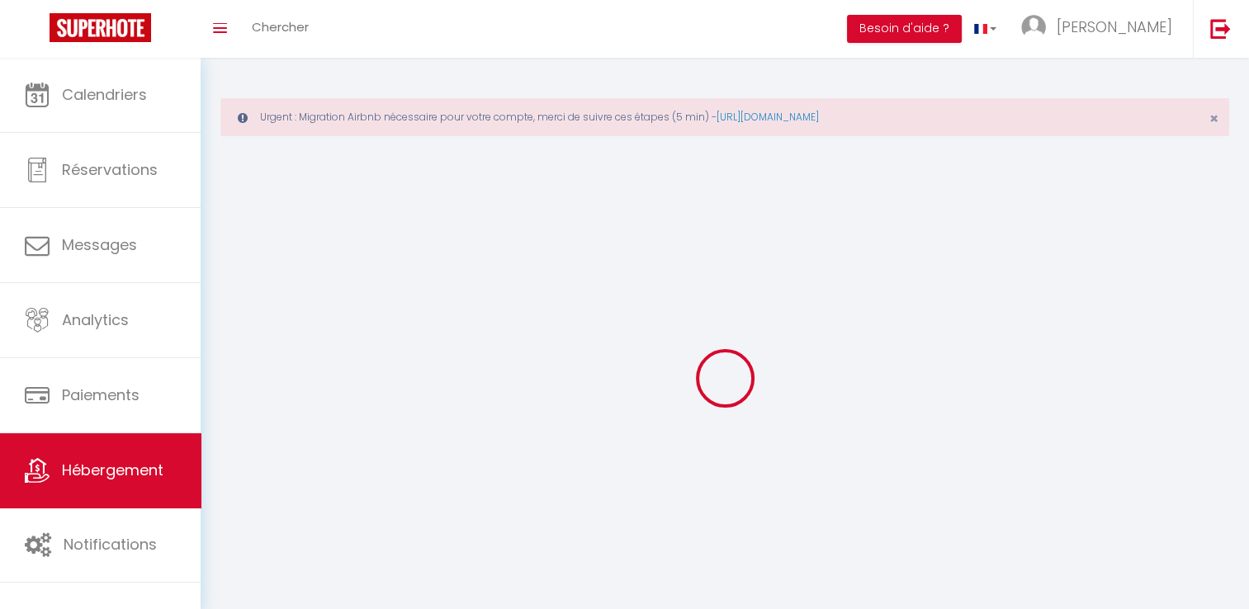
select select
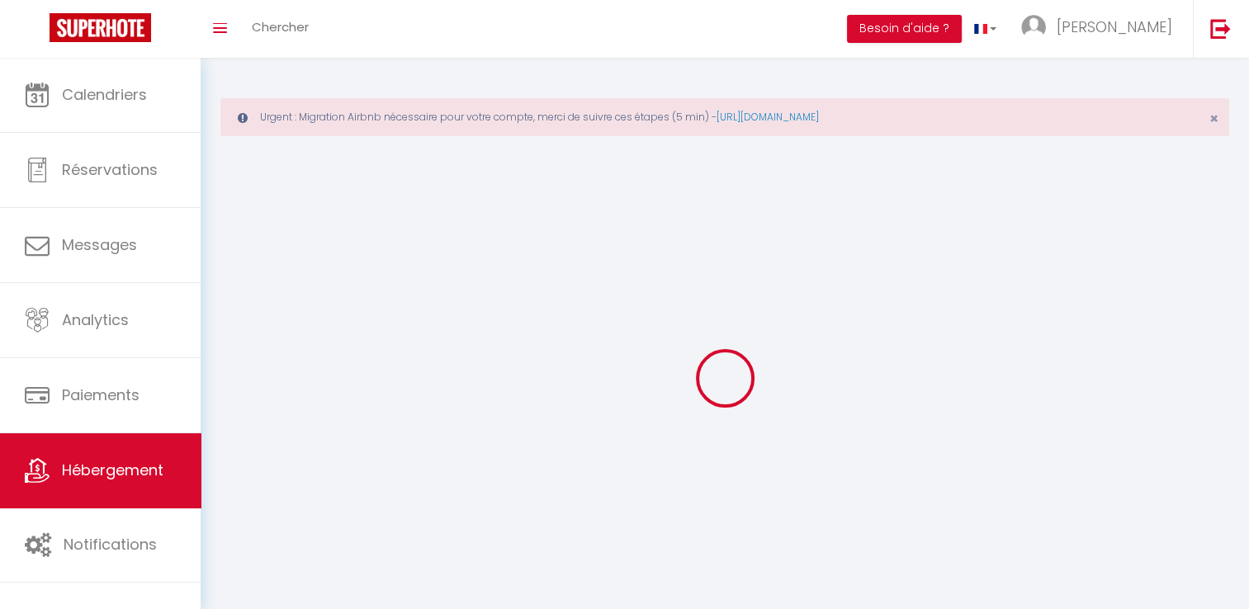
select select
checkbox input "false"
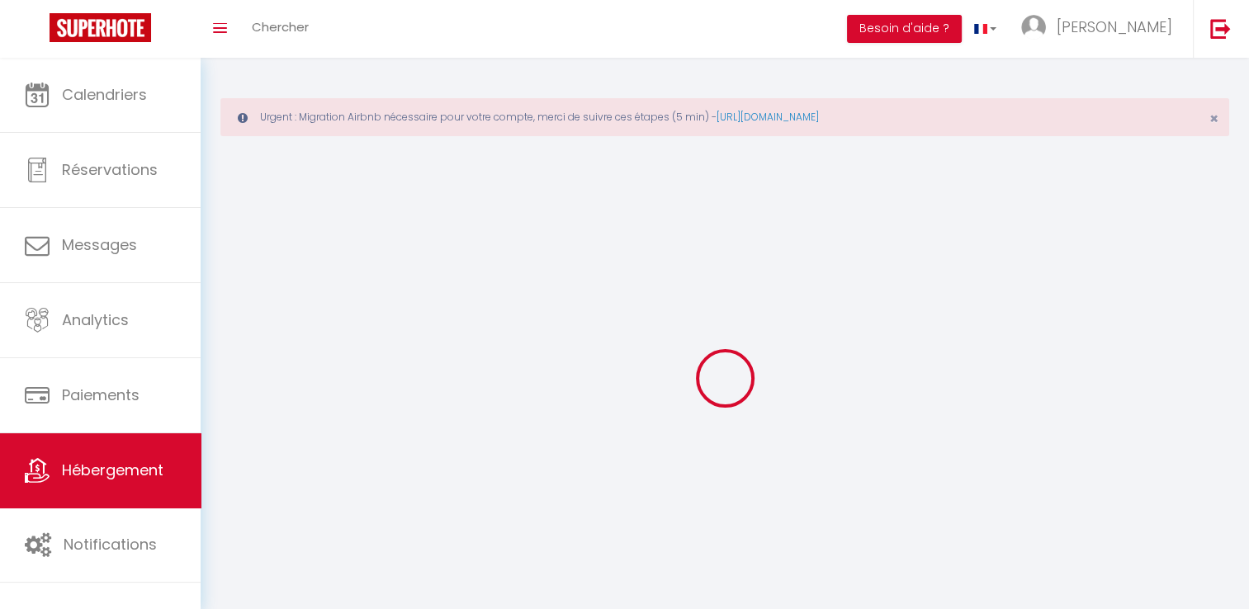
select select
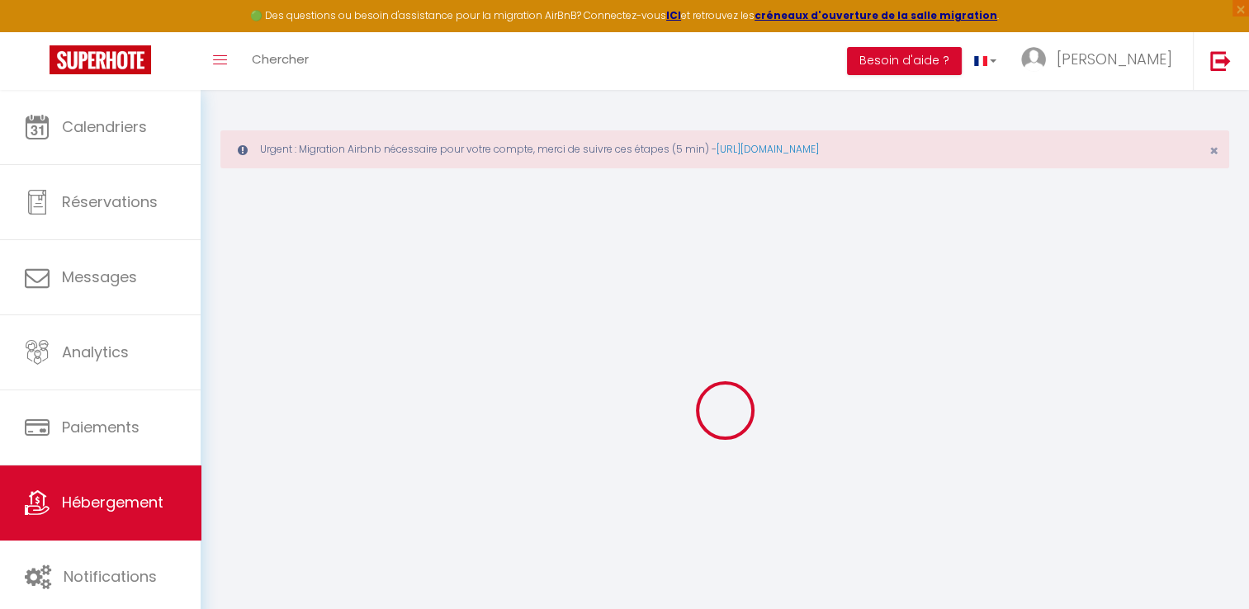
select select
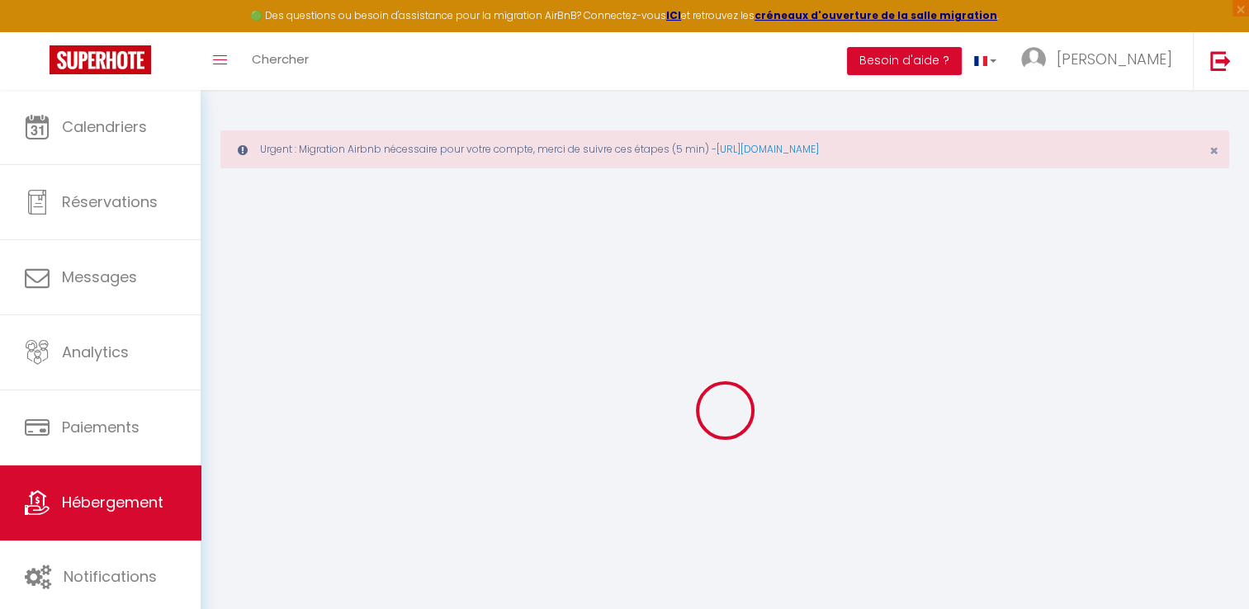
select select
checkbox input "false"
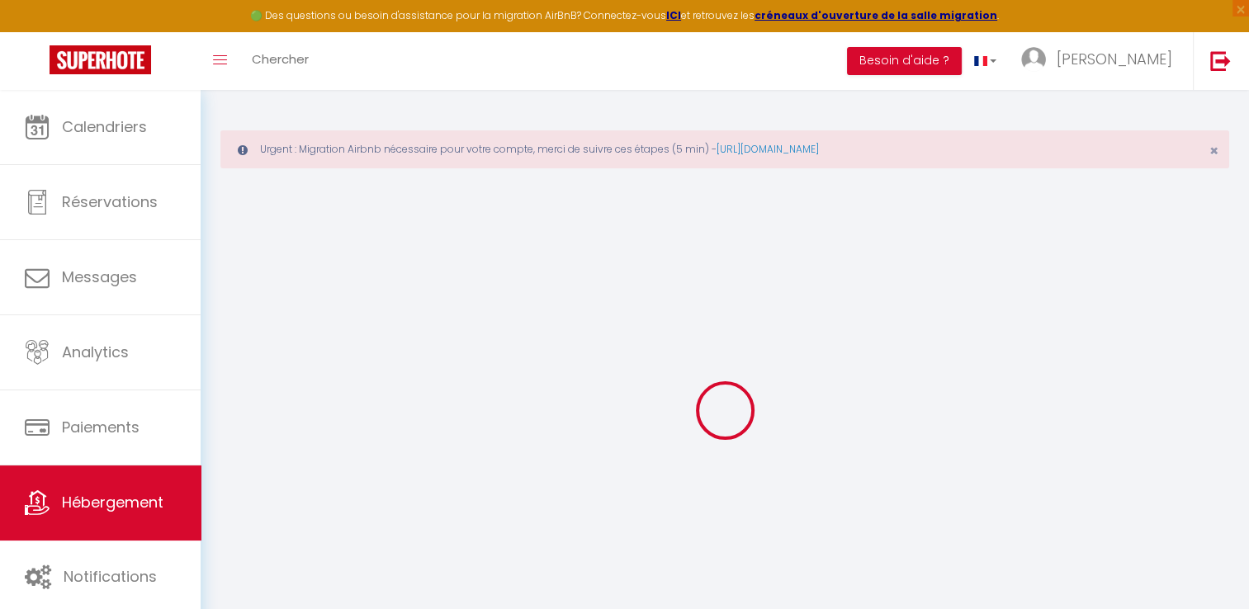
select select
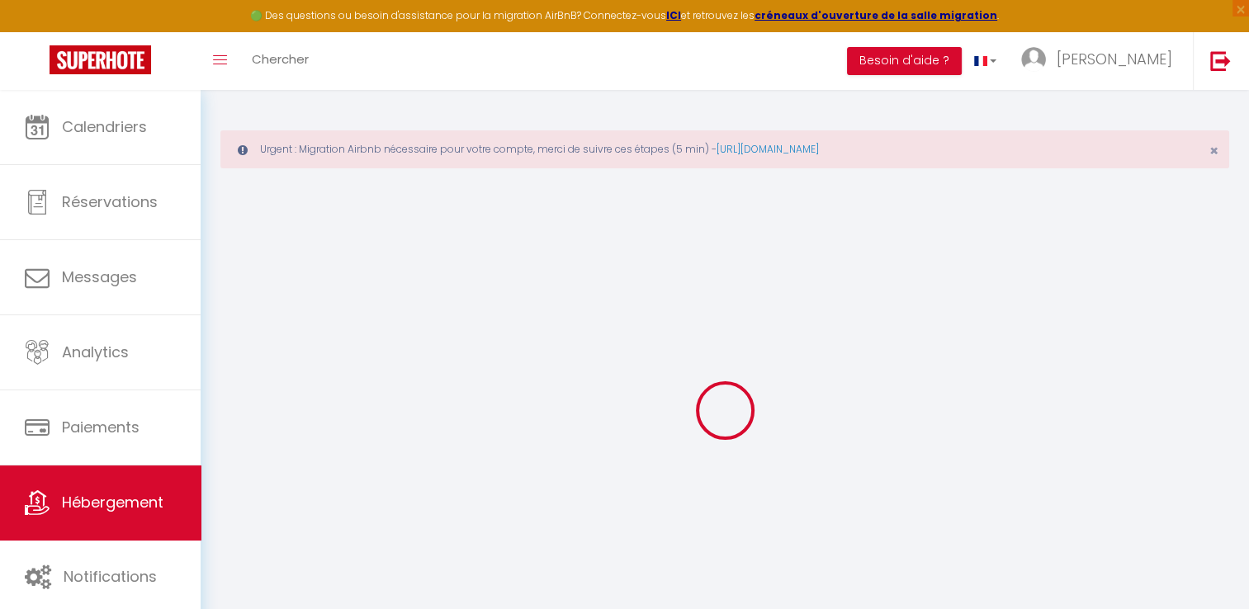
select select
checkbox input "false"
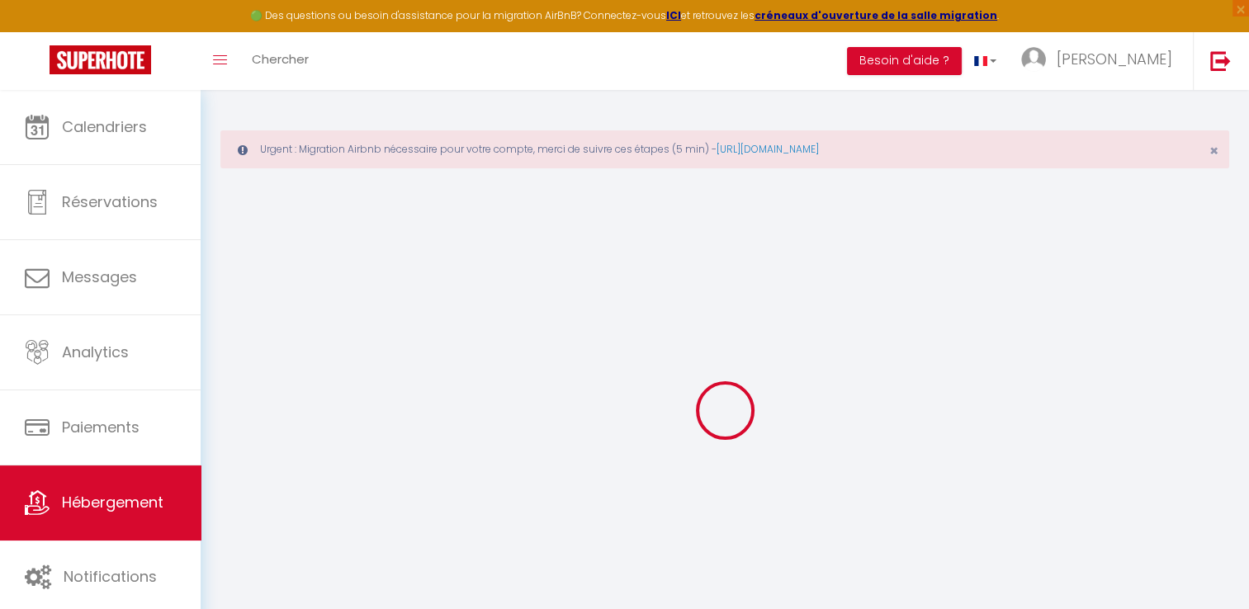
checkbox input "false"
select select
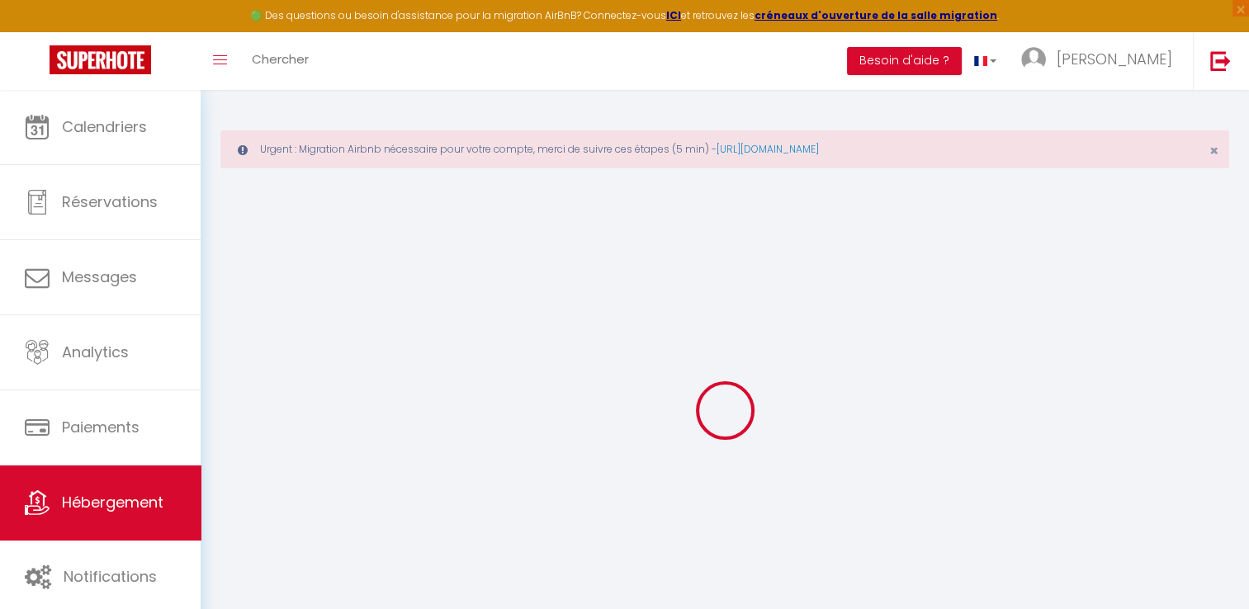
select select
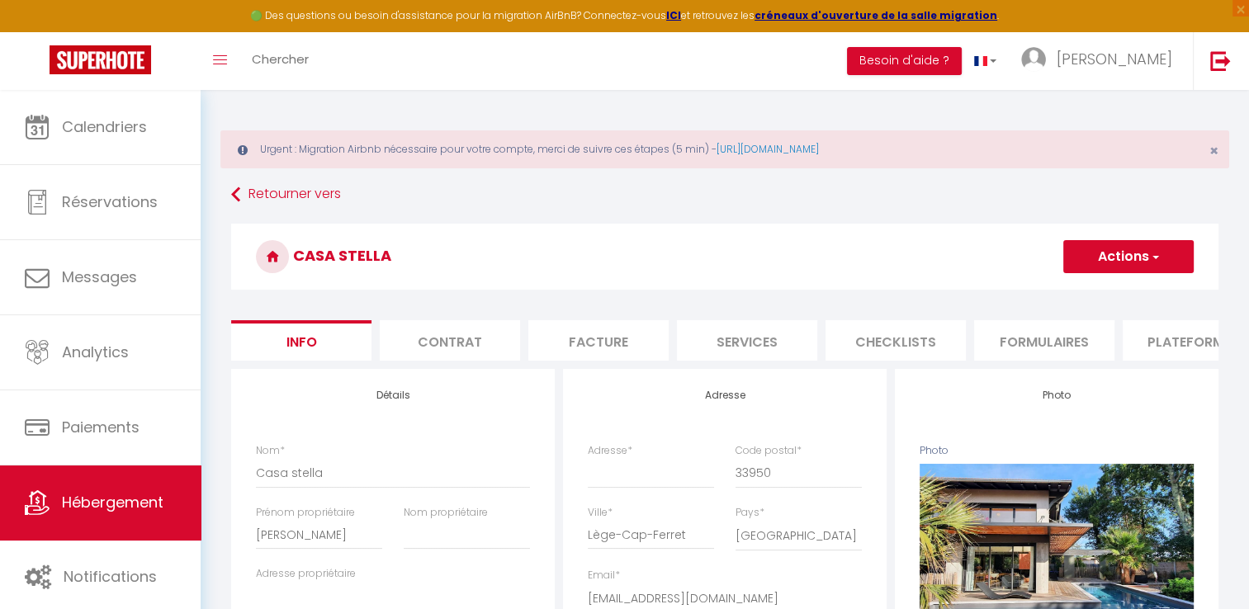
click at [1153, 269] on button "Actions" at bounding box center [1128, 256] width 130 height 33
click at [1082, 337] on link "Supprimer" at bounding box center [1104, 335] width 177 height 21
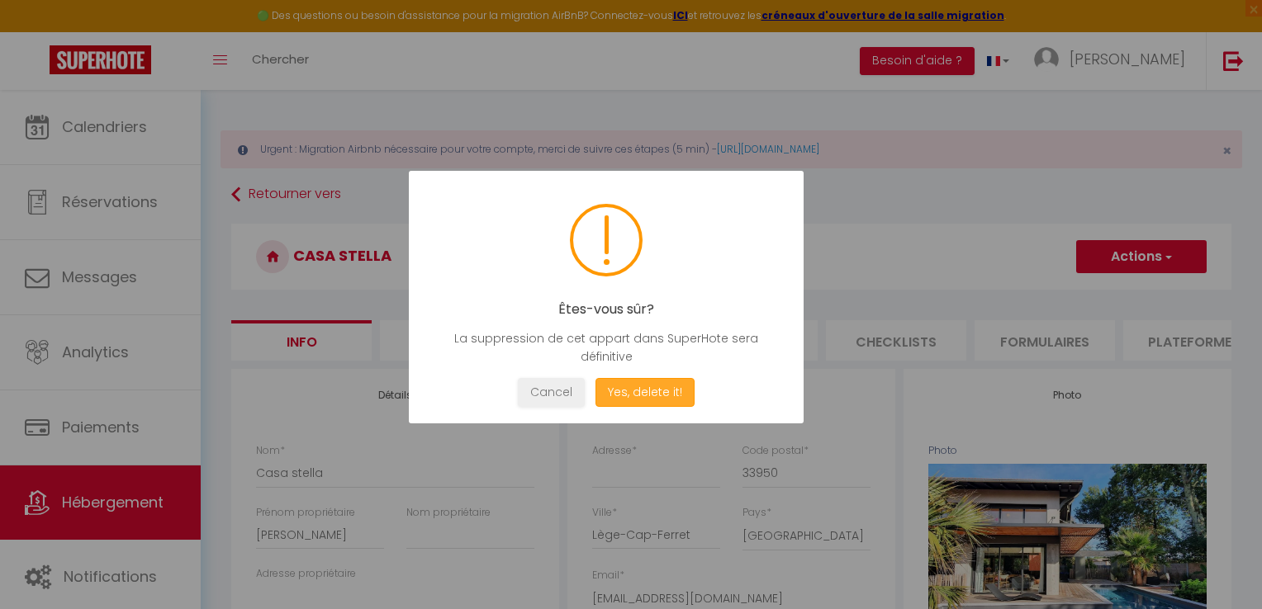
click at [650, 395] on button "Yes, delete it!" at bounding box center [644, 392] width 99 height 29
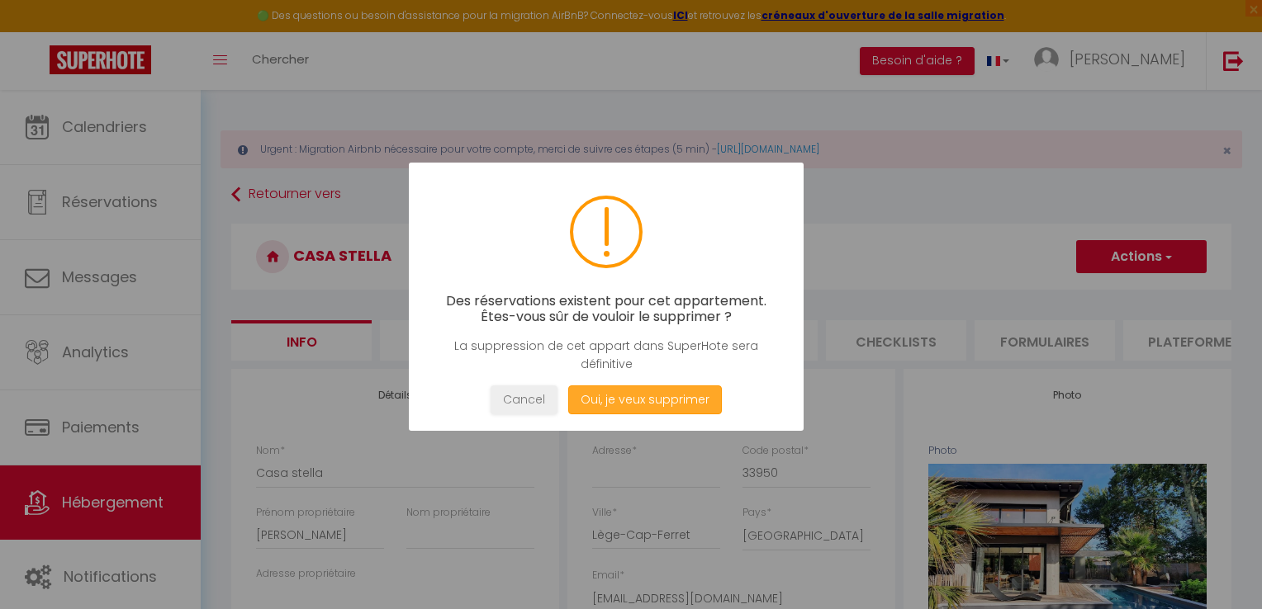
click at [650, 395] on button "Oui, je veux supprimer" at bounding box center [645, 400] width 154 height 29
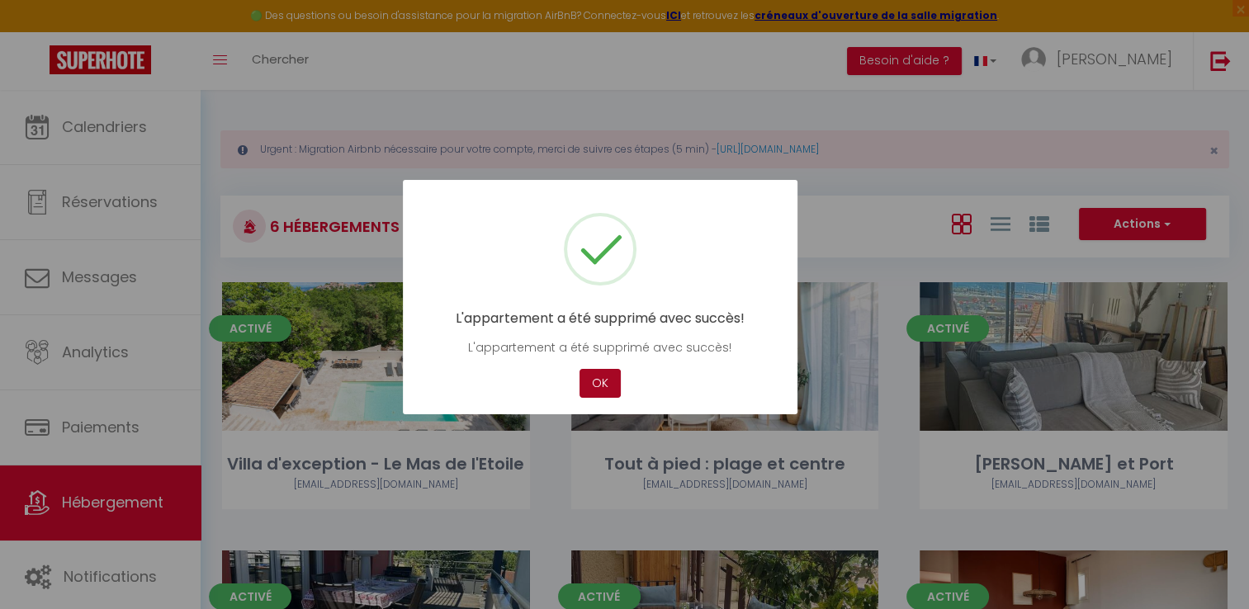
click at [603, 390] on button "OK" at bounding box center [600, 383] width 41 height 29
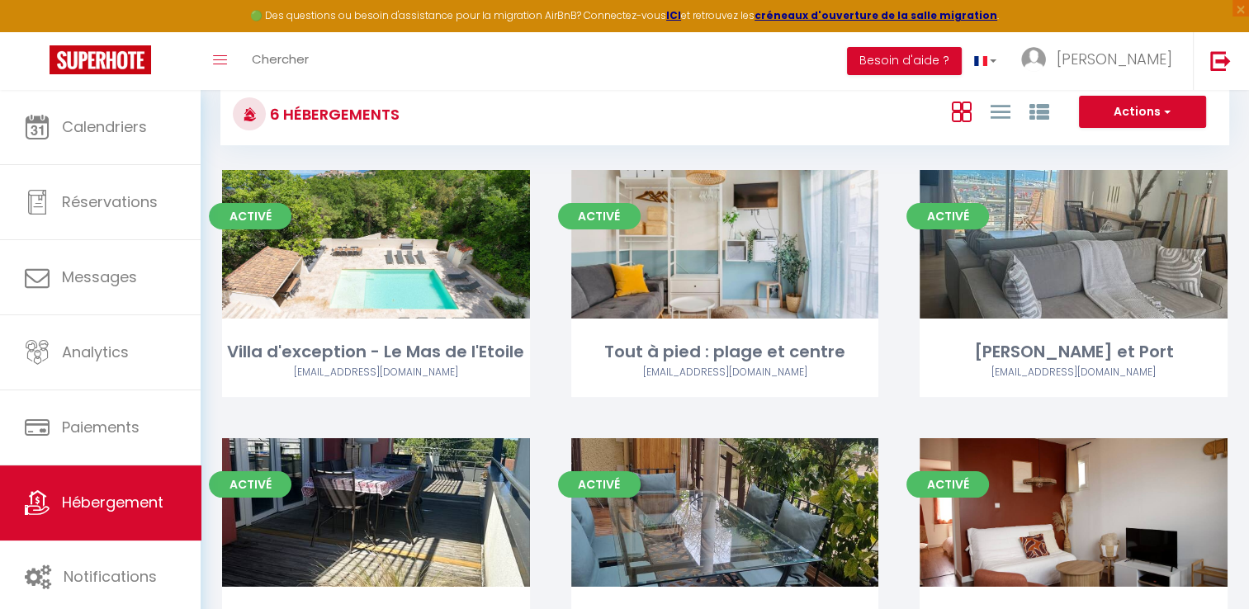
scroll to position [116, 0]
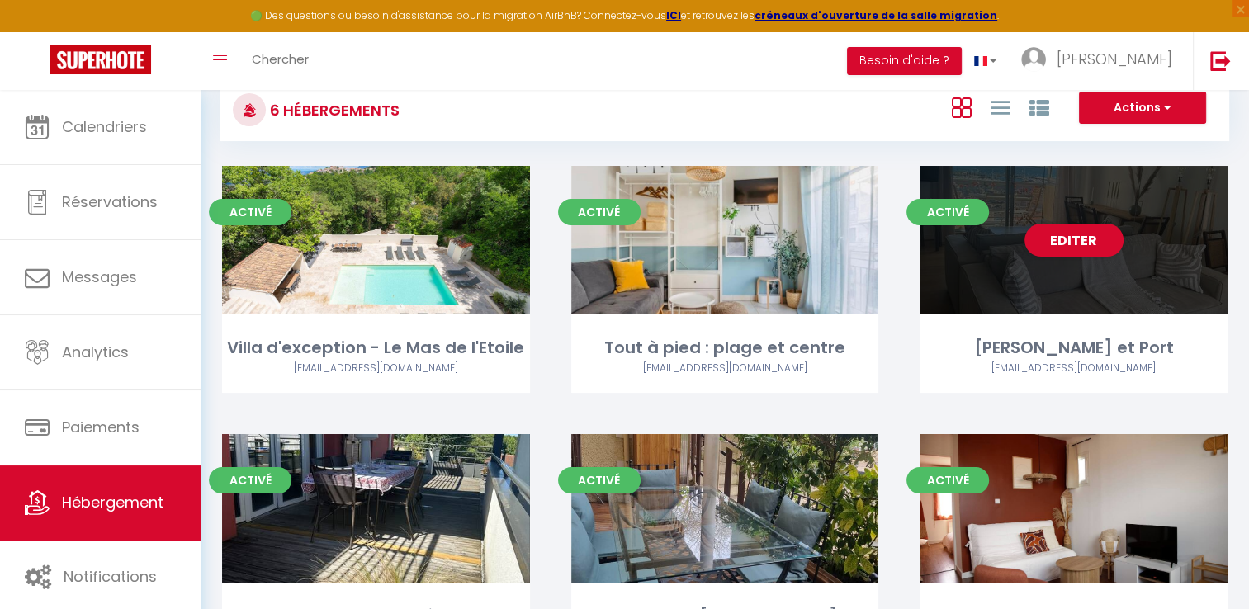
click at [1113, 279] on div "Editer" at bounding box center [1074, 240] width 308 height 149
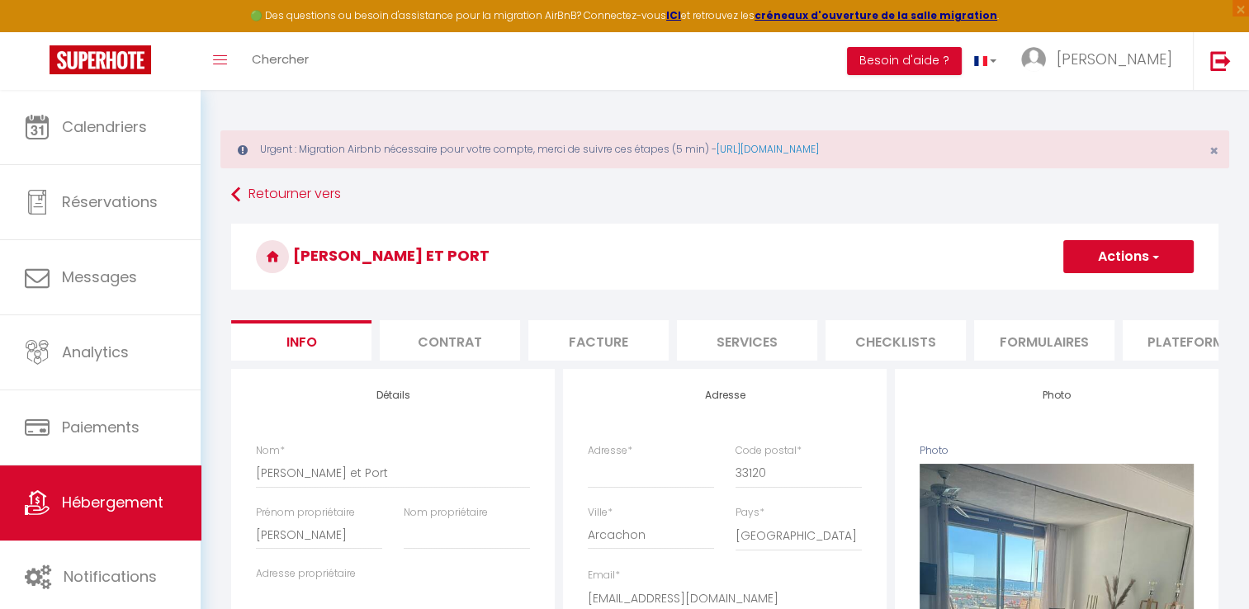
click at [1119, 246] on button "Actions" at bounding box center [1128, 256] width 130 height 33
click at [1077, 328] on link "Supprimer" at bounding box center [1104, 335] width 177 height 21
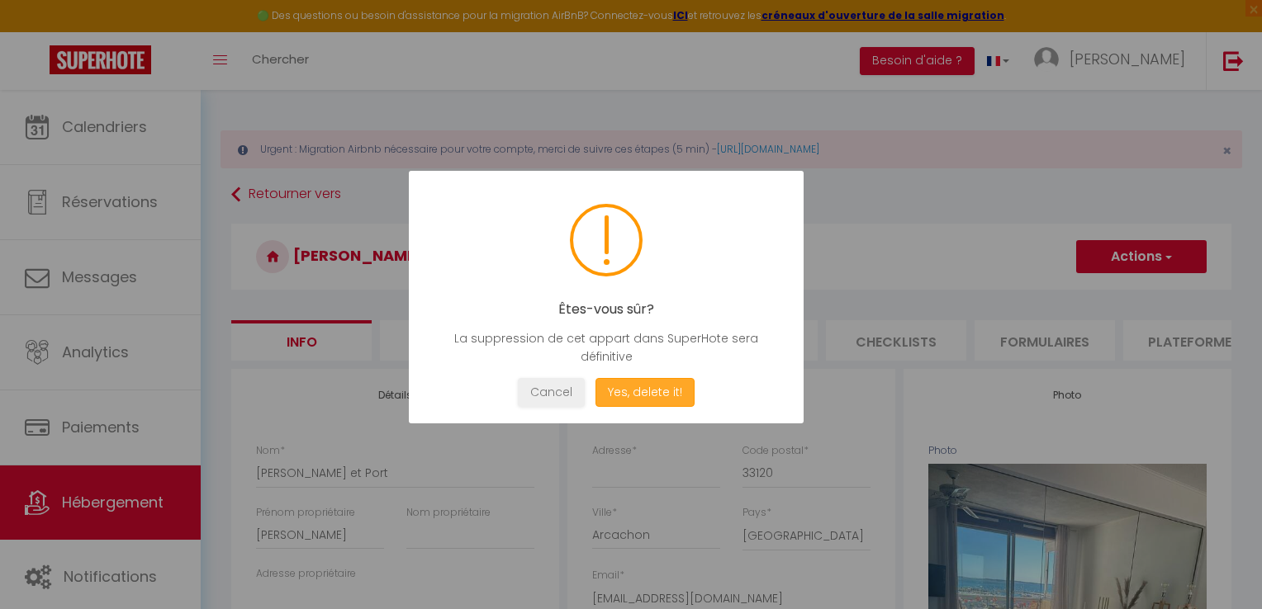
click at [645, 387] on button "Yes, delete it!" at bounding box center [644, 392] width 99 height 29
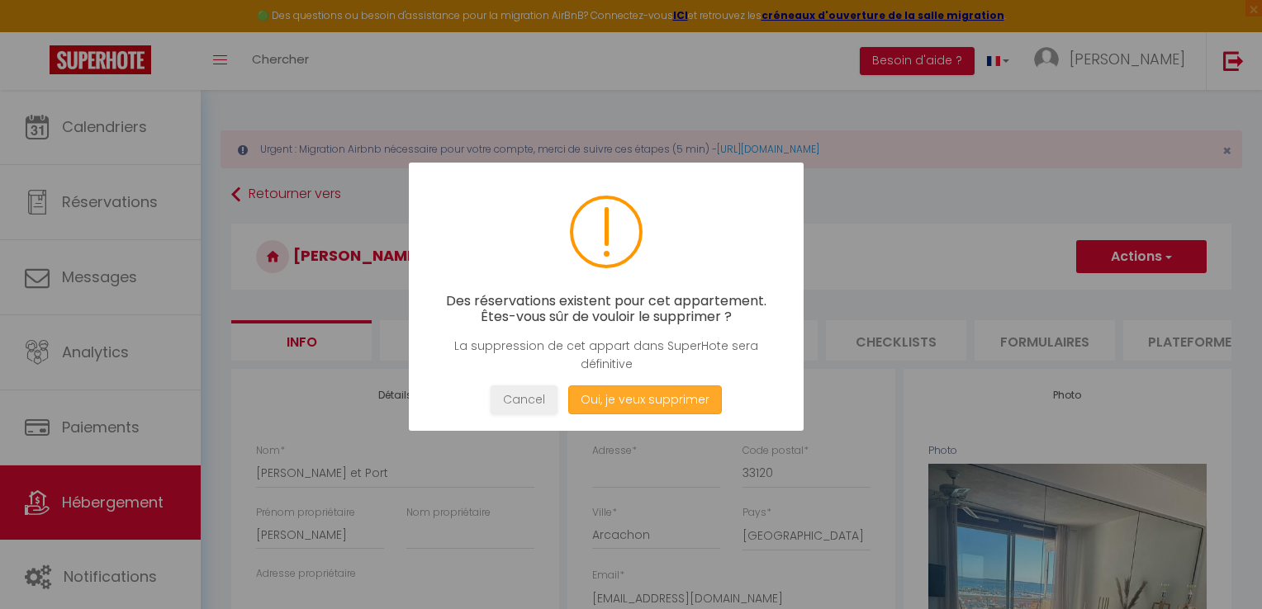
click at [645, 399] on button "Oui, je veux supprimer" at bounding box center [645, 400] width 154 height 29
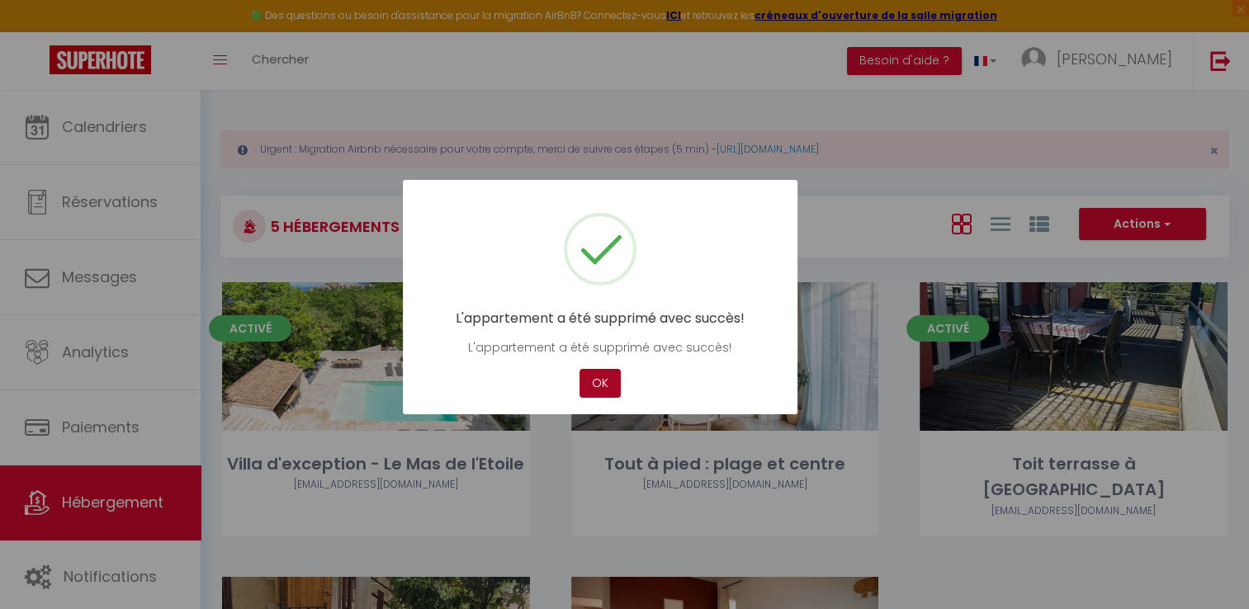
click at [603, 389] on button "OK" at bounding box center [600, 383] width 41 height 29
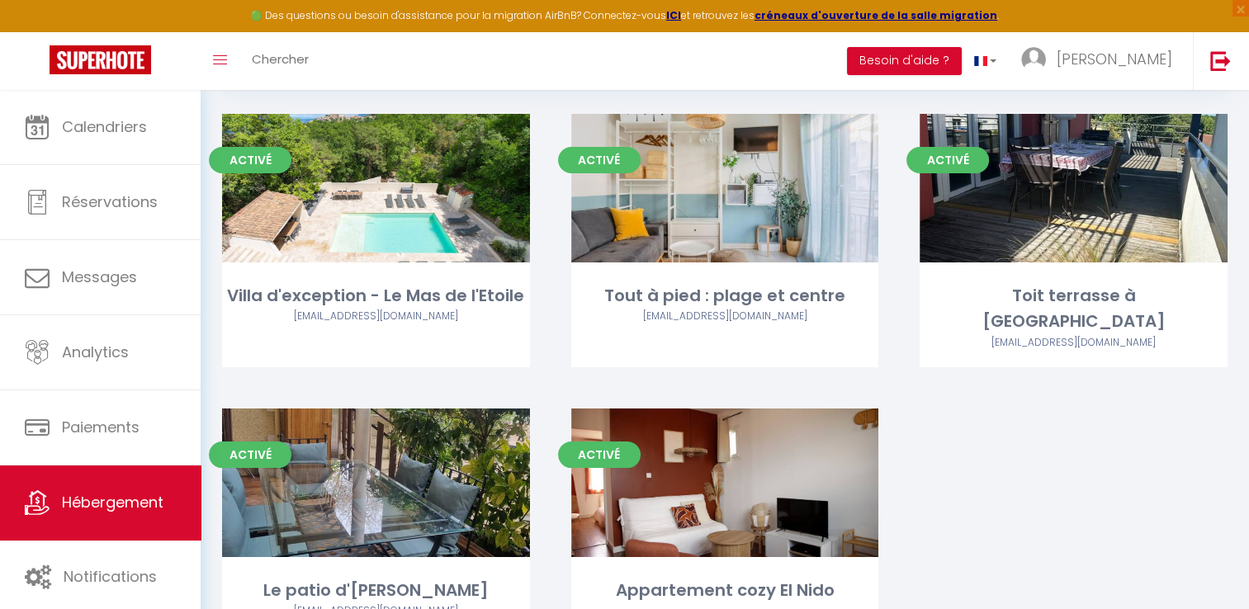
scroll to position [229, 0]
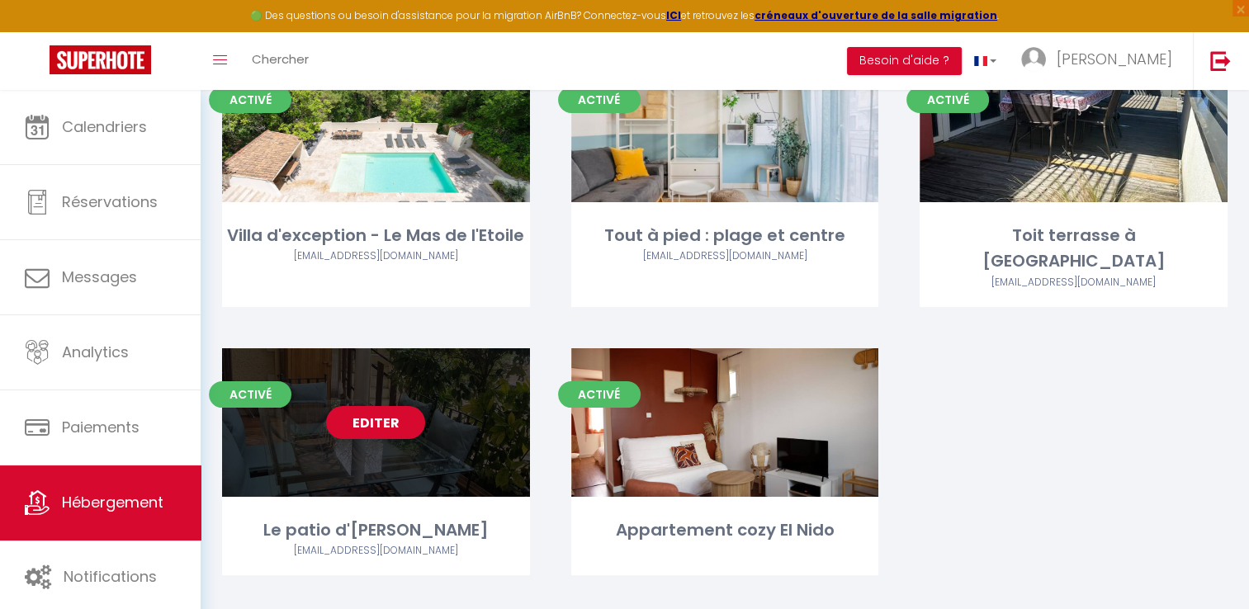
click at [413, 449] on div "Editer" at bounding box center [376, 422] width 308 height 149
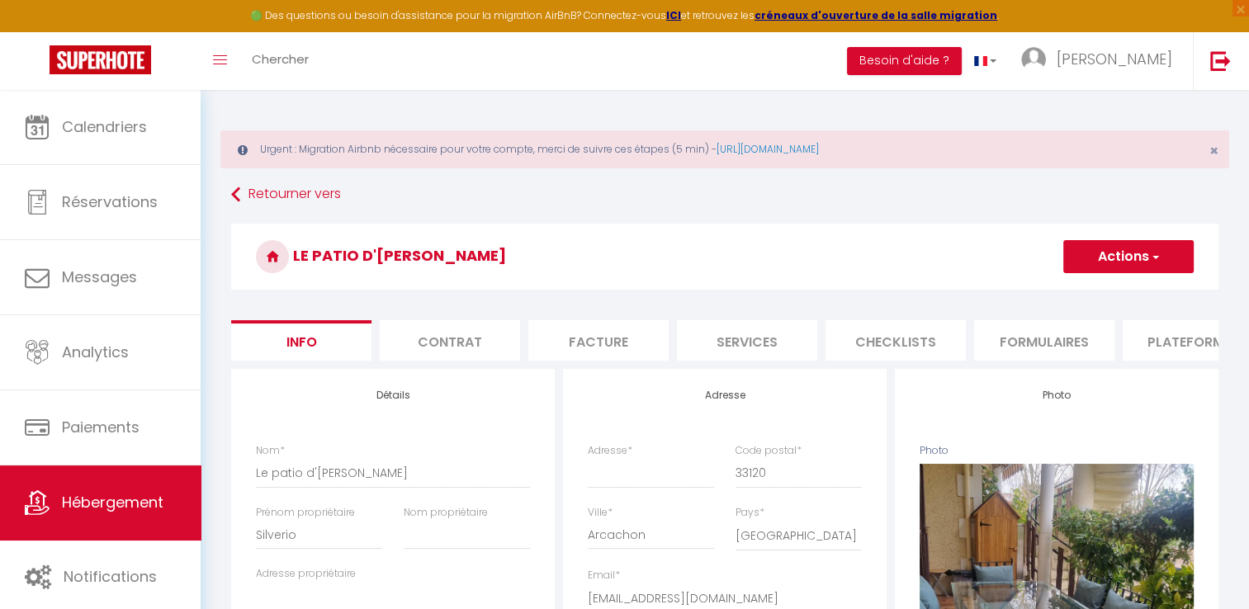
click at [1110, 243] on button "Actions" at bounding box center [1128, 256] width 130 height 33
click at [1095, 334] on link "Supprimer" at bounding box center [1104, 335] width 177 height 21
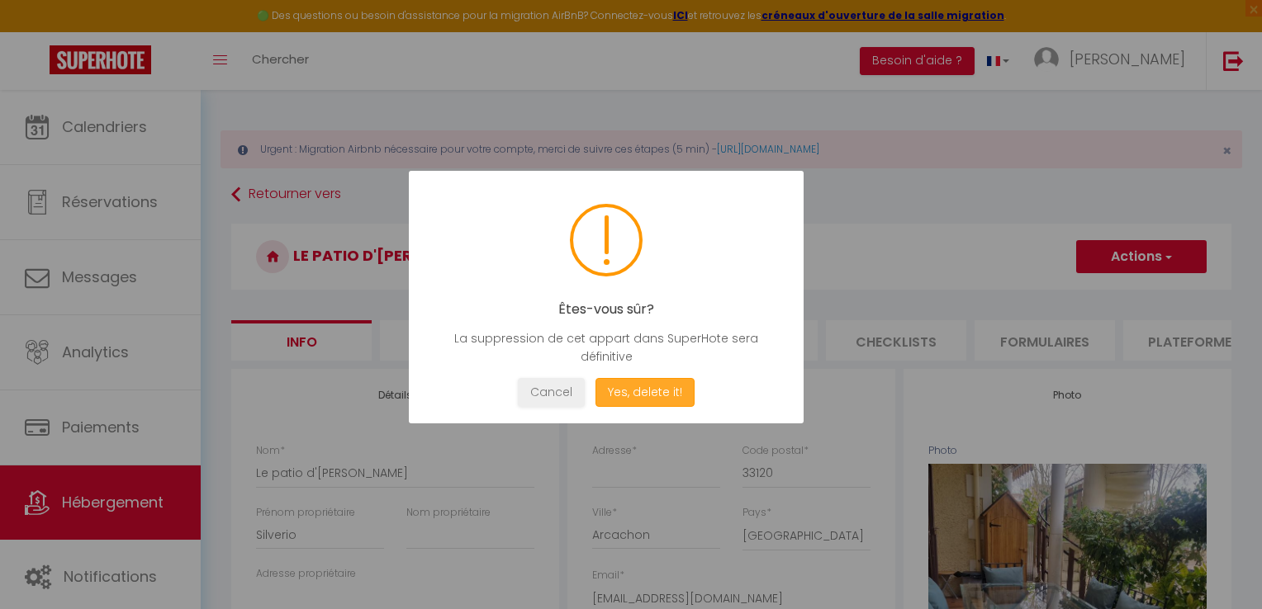
click at [670, 388] on button "Yes, delete it!" at bounding box center [644, 392] width 99 height 29
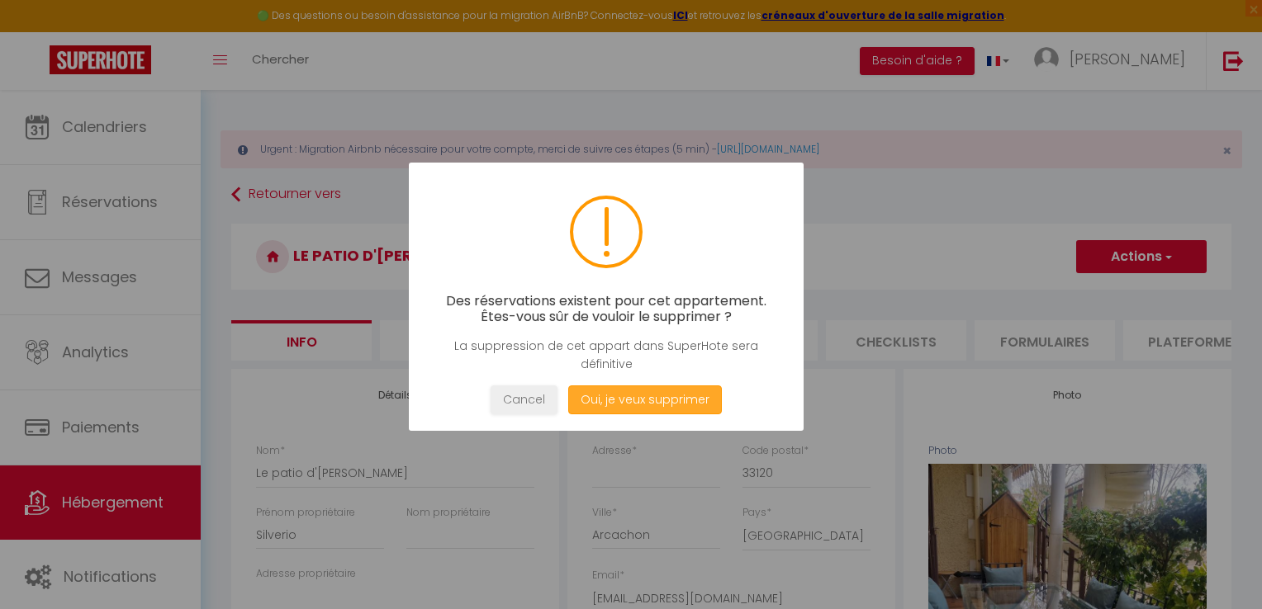
click at [663, 405] on button "Oui, je veux supprimer" at bounding box center [645, 400] width 154 height 29
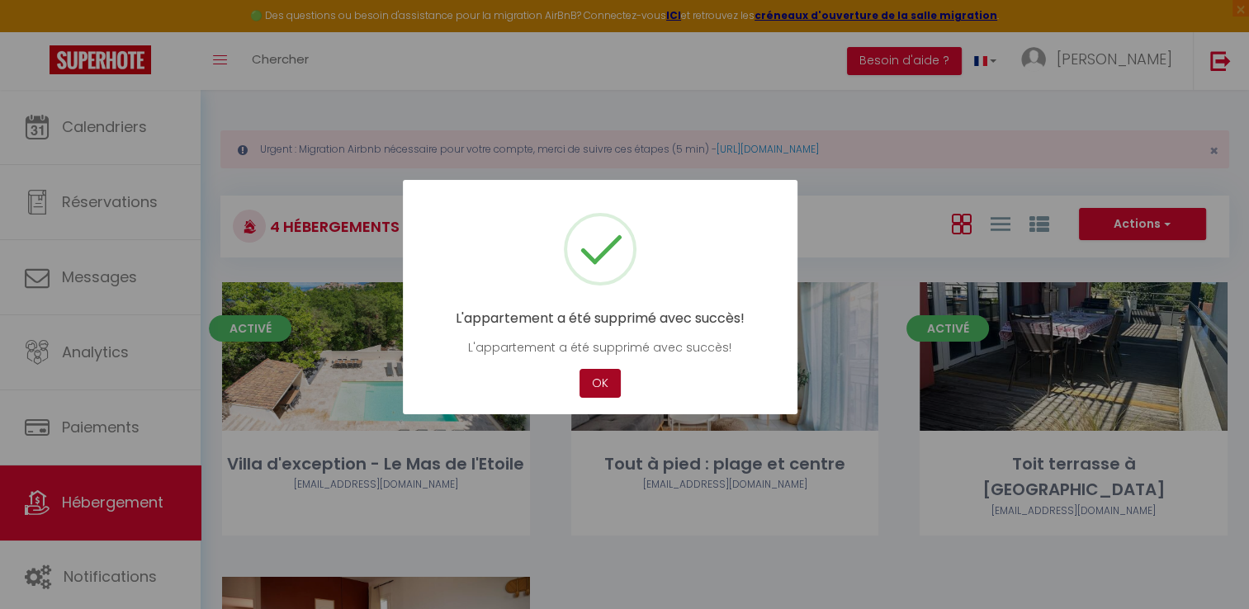
click at [605, 381] on button "OK" at bounding box center [600, 383] width 41 height 29
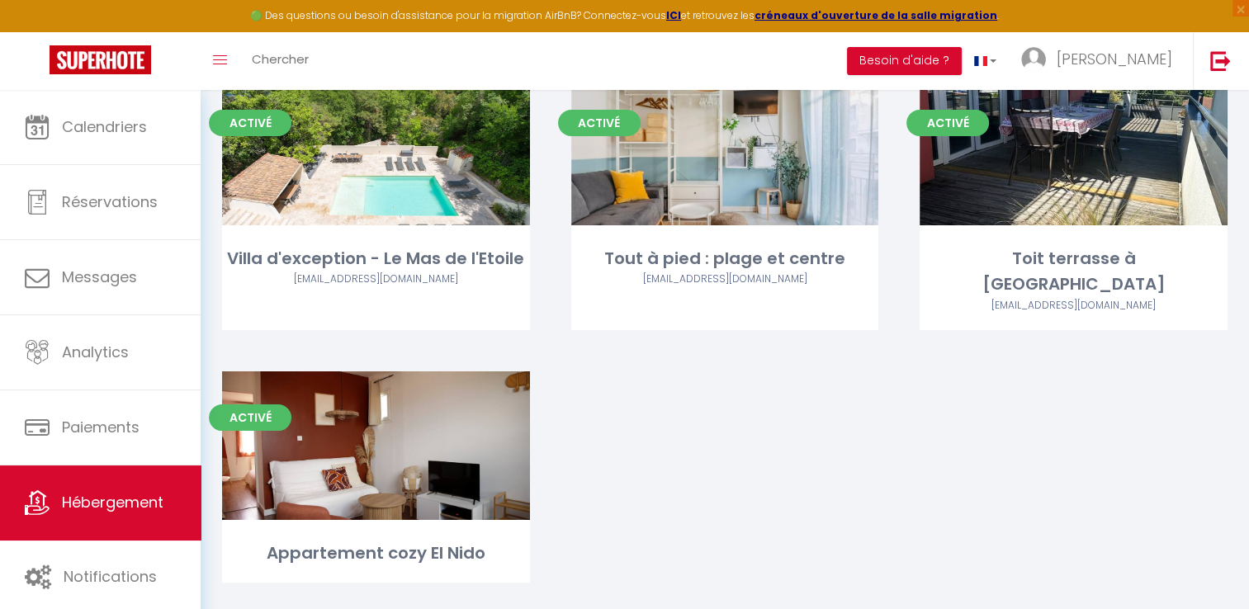
scroll to position [213, 0]
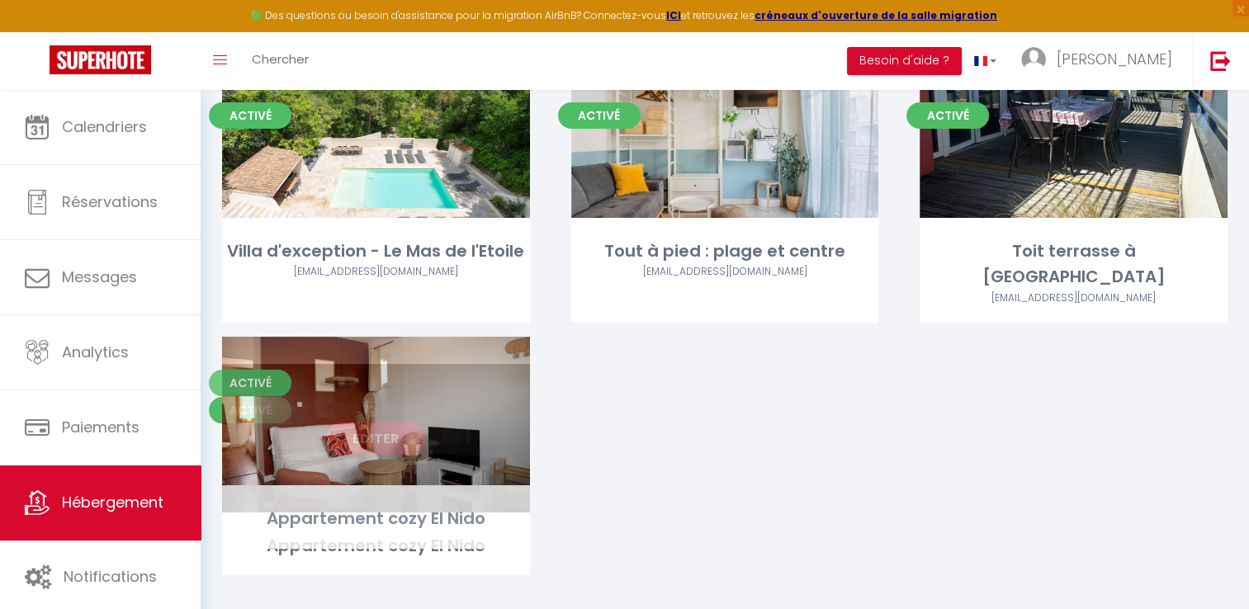
click at [354, 454] on div "Editer" at bounding box center [376, 438] width 308 height 149
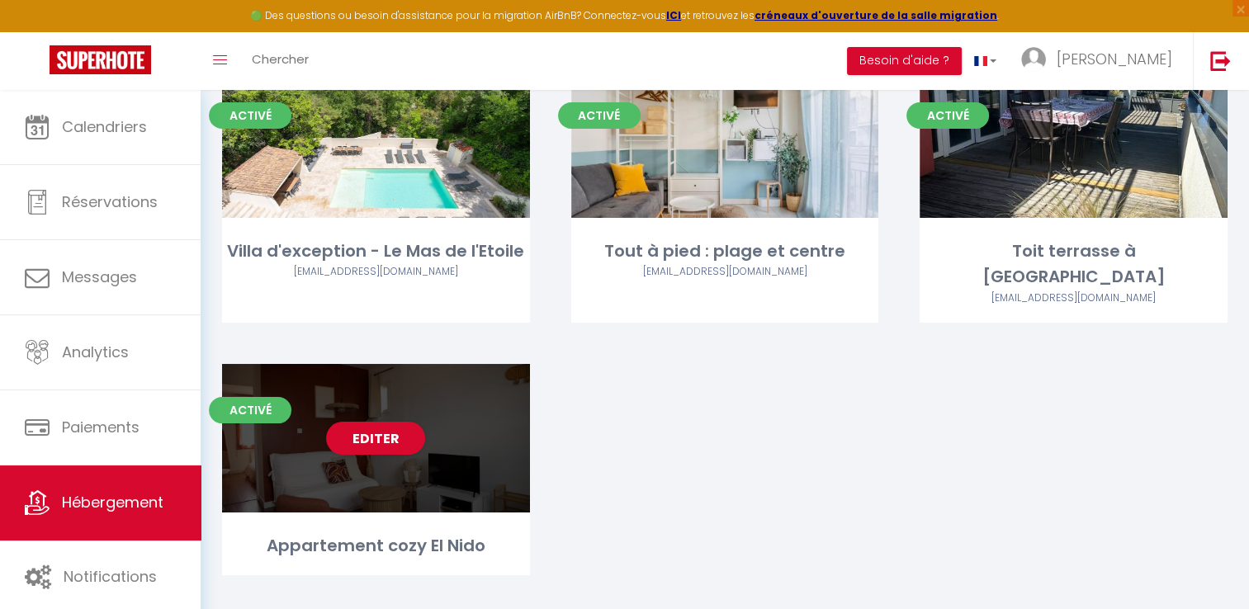
click at [354, 454] on div "Editer" at bounding box center [376, 438] width 308 height 149
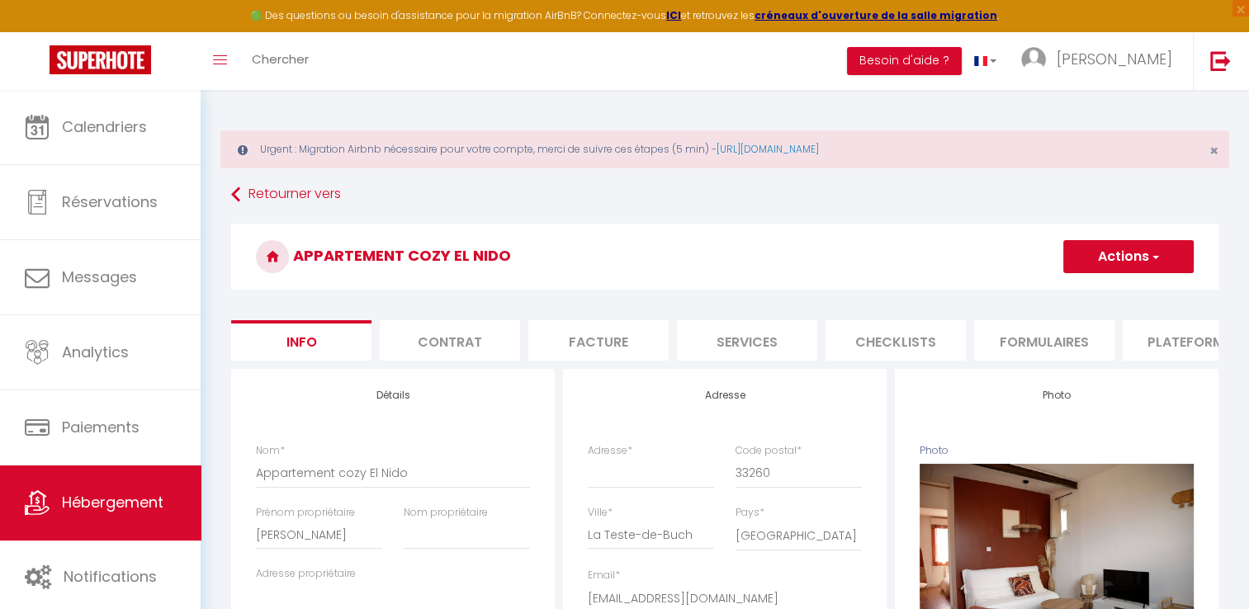
click at [1180, 249] on button "Actions" at bounding box center [1128, 256] width 130 height 33
click at [1087, 334] on link "Supprimer" at bounding box center [1104, 335] width 177 height 21
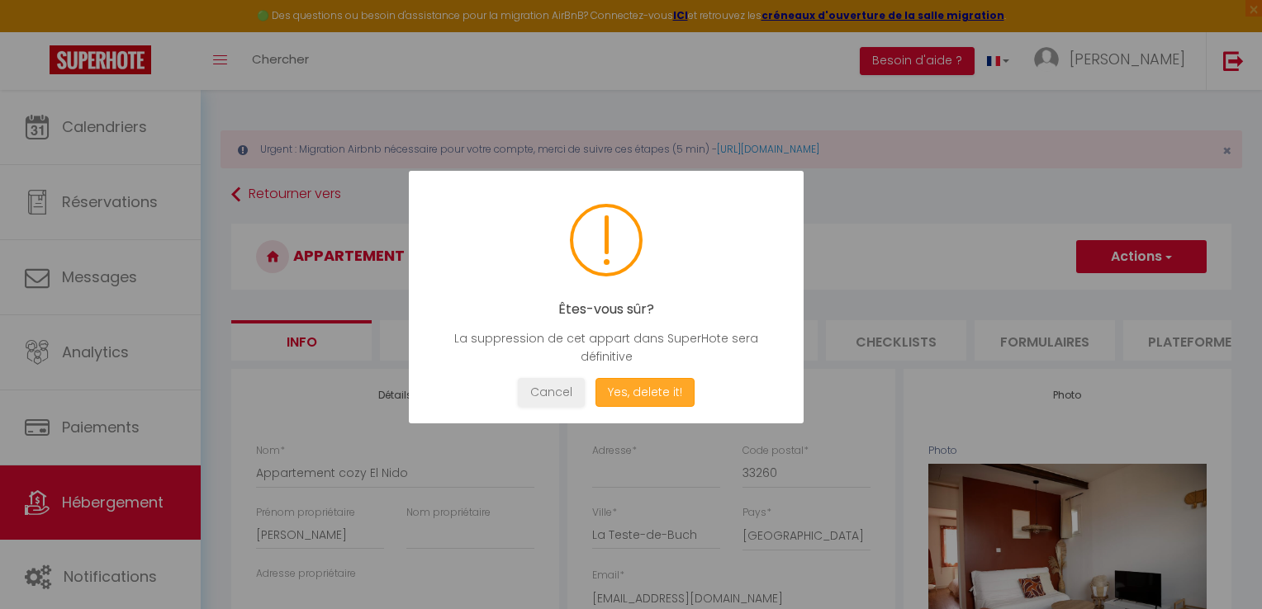
click at [670, 389] on button "Yes, delete it!" at bounding box center [644, 392] width 99 height 29
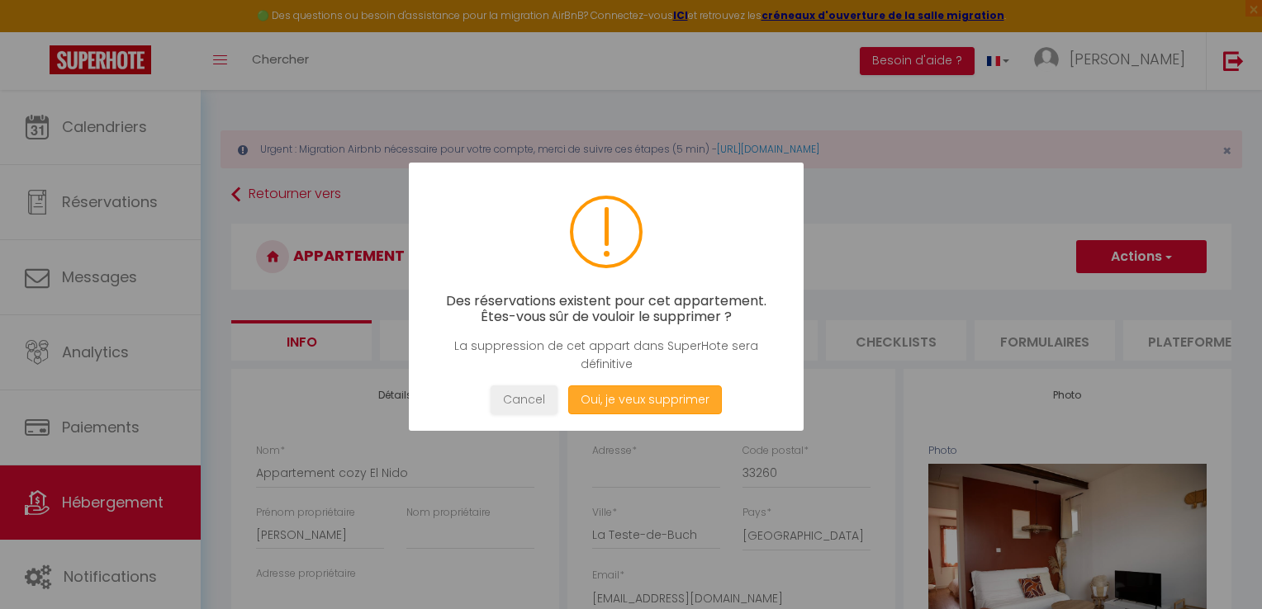
click at [664, 405] on button "Oui, je veux supprimer" at bounding box center [645, 400] width 154 height 29
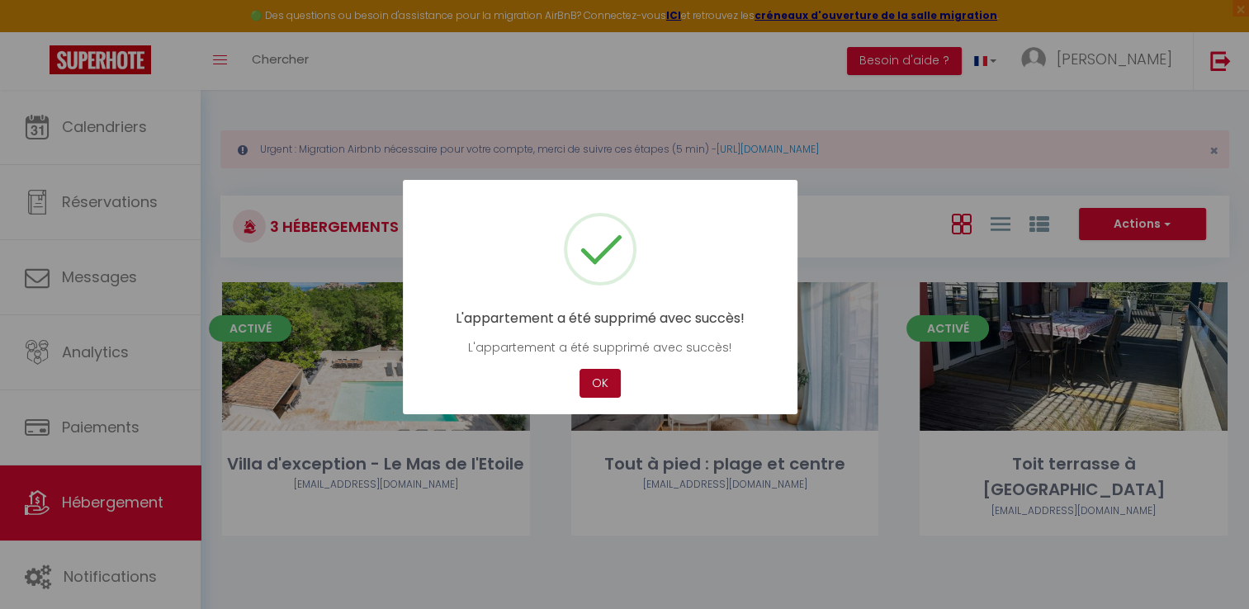
click at [604, 383] on button "OK" at bounding box center [600, 383] width 41 height 29
